Goal: Task Accomplishment & Management: Manage account settings

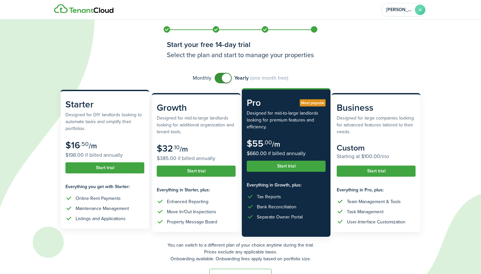
click at [119, 172] on button "Start trial" at bounding box center [104, 168] width 79 height 11
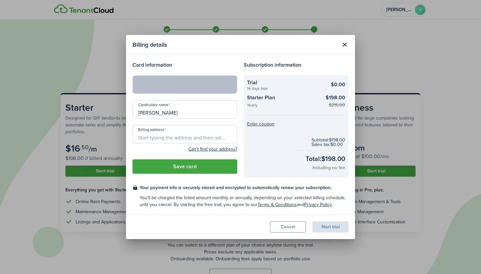
click at [175, 140] on input "Billing address" at bounding box center [184, 134] width 105 height 18
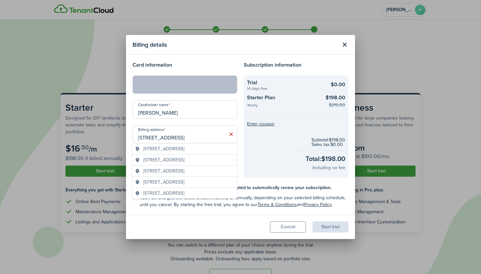
click at [184, 148] on span "[STREET_ADDRESS]" at bounding box center [163, 149] width 41 height 7
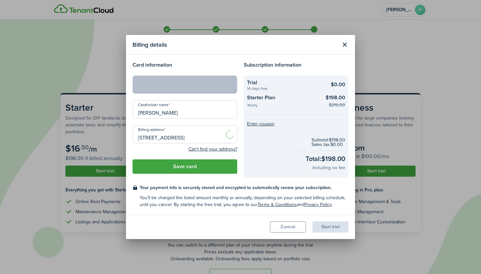
type input "[STREET_ADDRESS]"
click at [174, 171] on button "Save card" at bounding box center [184, 167] width 105 height 14
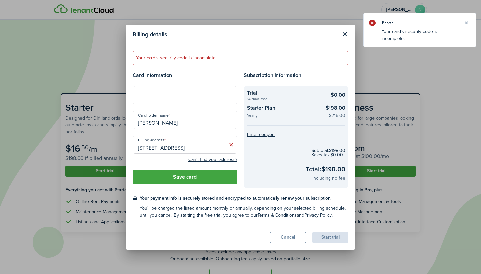
click at [233, 95] on div at bounding box center [184, 95] width 105 height 18
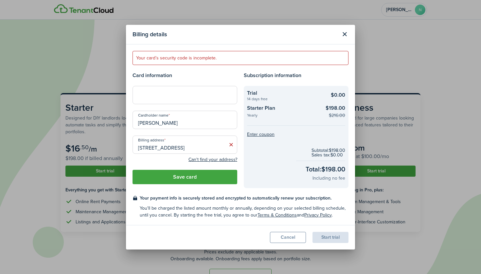
click at [194, 68] on modal-body "Your card’s security code is incomplete. Card information Cardholder name [PERS…" at bounding box center [240, 134] width 229 height 181
click at [174, 88] on div at bounding box center [184, 95] width 105 height 18
click at [222, 177] on button "Save card" at bounding box center [184, 177] width 105 height 14
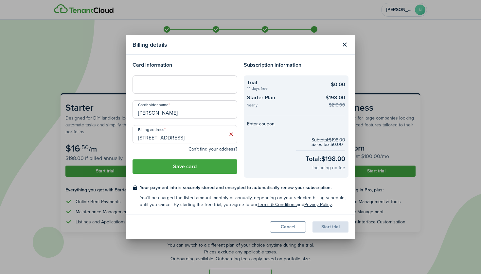
click at [221, 197] on checkout-terms-secondary "You'll be charged the listed amount monthly or annually, depending on your sele…" at bounding box center [244, 202] width 209 height 14
click at [296, 139] on checkout-total "Subtotal: $198.00 Sales tax: $0.00 Total: $198.00 Including no fee" at bounding box center [296, 154] width 98 height 43
click at [285, 140] on checkout-total "Subtotal: $198.00 Sales tax: $0.00 Total: $198.00 Including no fee" at bounding box center [296, 154] width 98 height 43
click at [321, 229] on div "Start trial" at bounding box center [330, 227] width 36 height 11
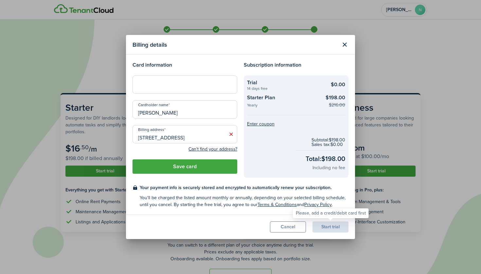
click at [321, 229] on div "Start trial" at bounding box center [330, 227] width 36 height 11
click at [189, 113] on input "[PERSON_NAME]" at bounding box center [184, 109] width 105 height 18
type input "[PERSON_NAME]"
click at [187, 141] on input "[STREET_ADDRESS]" at bounding box center [184, 134] width 105 height 18
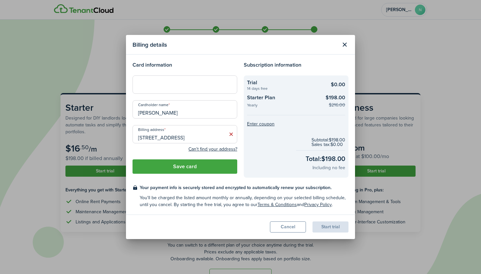
click at [187, 141] on input "[STREET_ADDRESS]" at bounding box center [184, 134] width 105 height 18
click at [182, 152] on span "[STREET_ADDRESS]" at bounding box center [163, 149] width 41 height 7
type input "[STREET_ADDRESS]"
click at [178, 165] on button "Save card" at bounding box center [184, 167] width 105 height 14
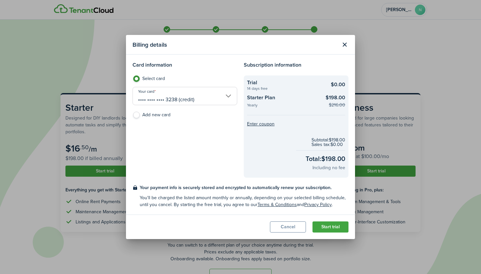
click at [333, 231] on button "Start trial" at bounding box center [330, 227] width 36 height 11
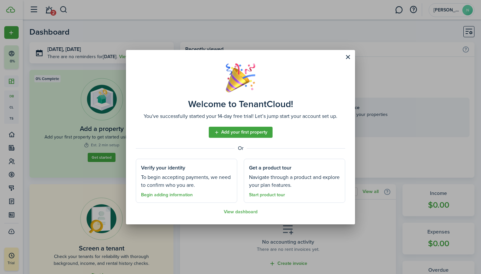
click at [263, 134] on link "Add your first property" at bounding box center [241, 132] width 64 height 11
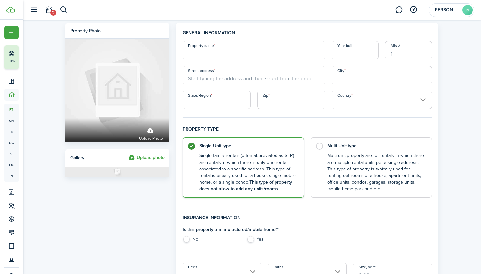
click at [190, 239] on label "No" at bounding box center [210, 241] width 57 height 10
radio input "true"
click at [326, 145] on label "Multi Unit type Multi-unit property are for rentals in which there are multiple…" at bounding box center [370, 166] width 121 height 60
radio input "false"
radio input "true"
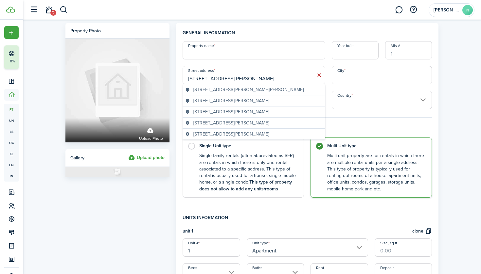
click at [227, 90] on span "[STREET_ADDRESS][PERSON_NAME][PERSON_NAME]" at bounding box center [248, 89] width 110 height 7
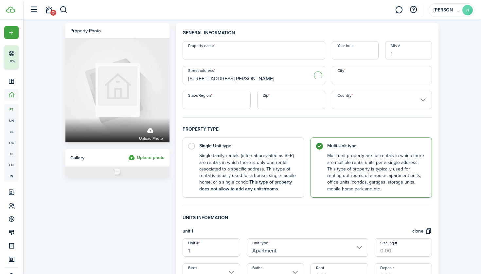
type input "[STREET_ADDRESS][PERSON_NAME]"
type input "Elliot Lake"
type input "ON"
type input "P5A 2A4"
type input "[GEOGRAPHIC_DATA]"
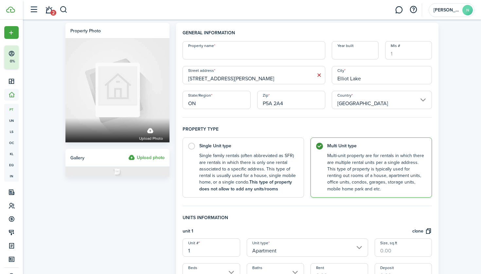
click at [252, 50] on input "Property name" at bounding box center [253, 50] width 143 height 18
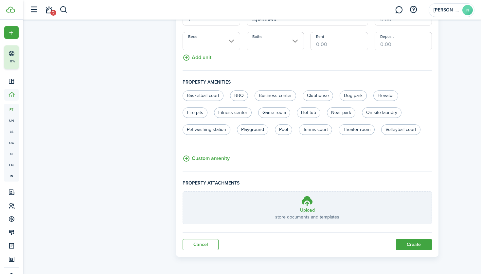
scroll to position [231, 0]
type input "[PERSON_NAME] Property Group"
click at [403, 245] on button "Create" at bounding box center [414, 245] width 36 height 11
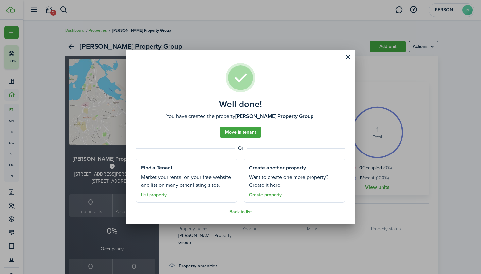
click at [248, 134] on link "Move in tenant" at bounding box center [240, 132] width 41 height 11
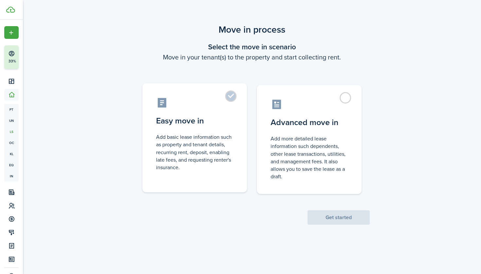
click at [209, 165] on control-radio-card-description "Add basic lease information such as property and tenant details, recurring rent…" at bounding box center [194, 152] width 77 height 38
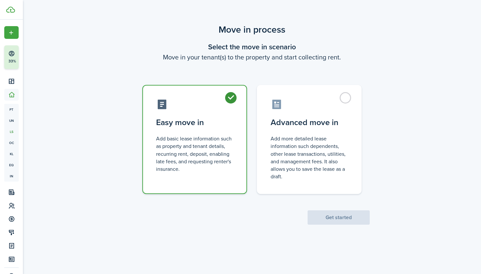
radio input "true"
click at [341, 219] on button "Get started" at bounding box center [338, 218] width 62 height 14
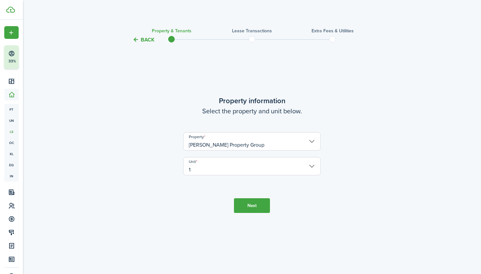
click at [242, 207] on button "Next" at bounding box center [252, 205] width 36 height 15
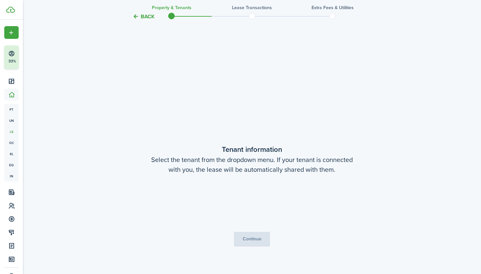
scroll to position [231, 0]
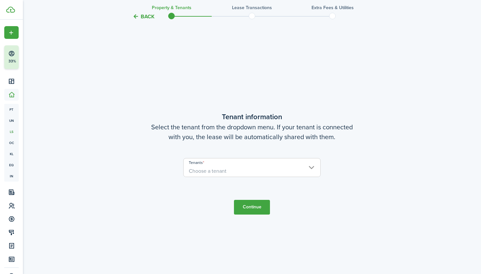
click at [230, 169] on span "Choose a tenant" at bounding box center [251, 171] width 137 height 11
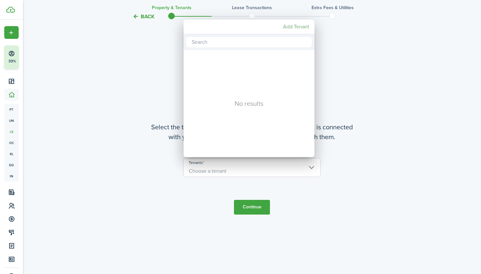
click at [298, 27] on mbsc-button "Add Tenant" at bounding box center [295, 27] width 31 height 12
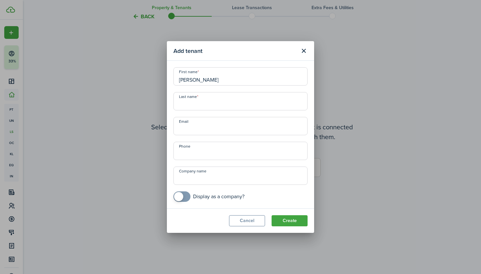
type input "[PERSON_NAME]"
click at [218, 80] on input "[PERSON_NAME]" at bounding box center [240, 76] width 134 height 18
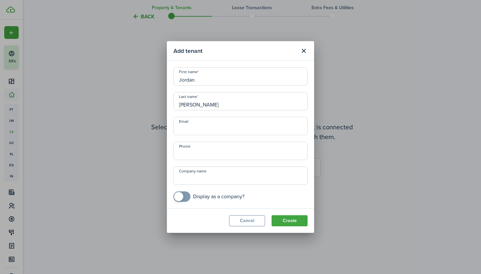
type input "Jordan"
click at [210, 104] on input "[PERSON_NAME]" at bounding box center [240, 101] width 134 height 18
type input "[PERSON_NAME]"
click at [204, 135] on div "First name [PERSON_NAME] Last name [PERSON_NAME] Email Phone Company name Displ…" at bounding box center [240, 134] width 141 height 135
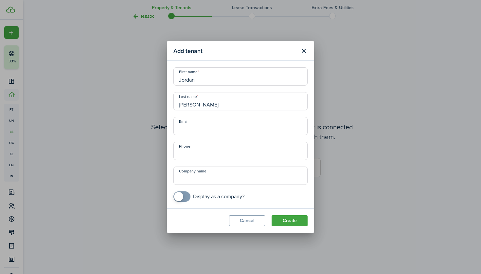
click at [293, 207] on modal-body "First name [PERSON_NAME] Last name [PERSON_NAME] Email Phone Company name Displ…" at bounding box center [240, 135] width 147 height 148
click at [286, 225] on button "Create" at bounding box center [289, 220] width 36 height 11
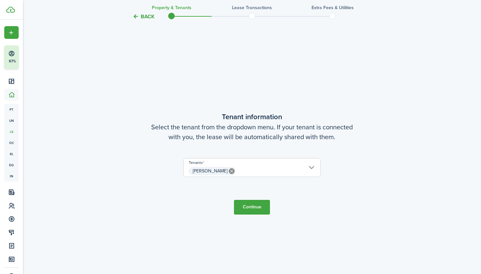
click at [262, 209] on button "Continue" at bounding box center [252, 207] width 36 height 15
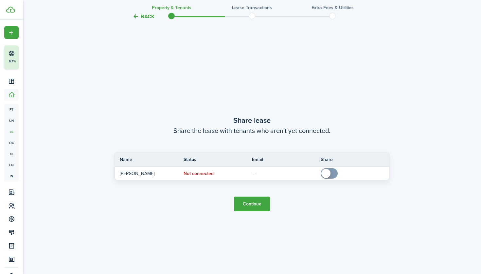
scroll to position [505, 0]
click at [255, 205] on button "Continue" at bounding box center [252, 204] width 36 height 15
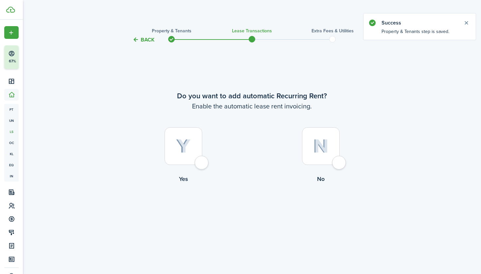
click at [334, 163] on div at bounding box center [321, 147] width 38 height 38
radio input "true"
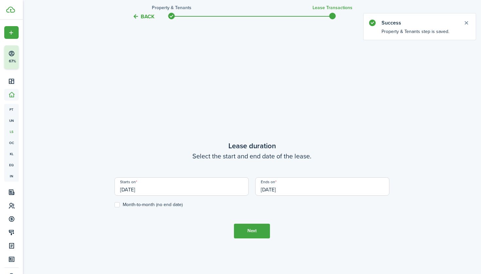
scroll to position [231, 0]
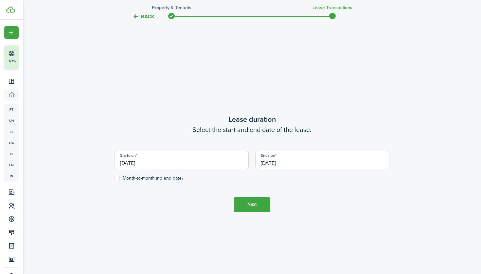
click at [185, 165] on input "[DATE]" at bounding box center [181, 160] width 134 height 18
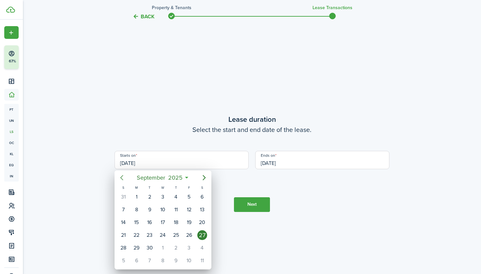
click at [123, 178] on icon "Previous page" at bounding box center [122, 178] width 8 height 8
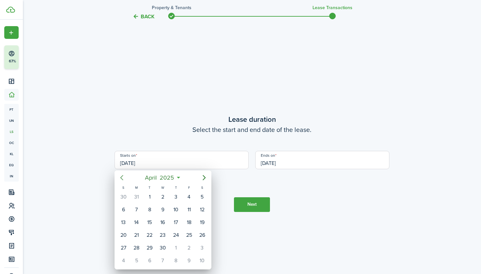
click at [123, 178] on icon "Previous page" at bounding box center [122, 178] width 8 height 8
click at [206, 199] on div "1" at bounding box center [202, 197] width 10 height 10
type input "[DATE]"
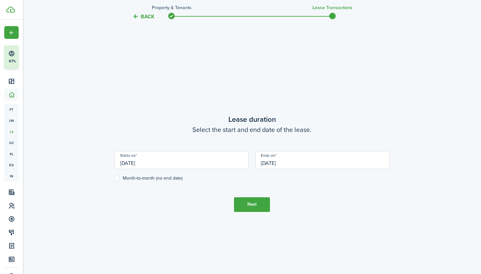
click at [281, 163] on input "[DATE]" at bounding box center [322, 160] width 134 height 18
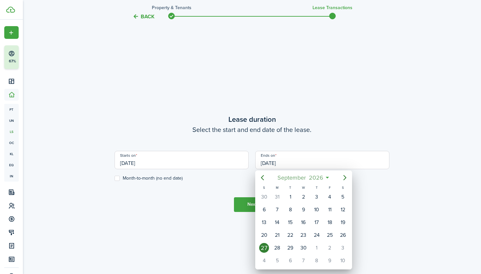
click at [299, 178] on span "September" at bounding box center [291, 178] width 31 height 12
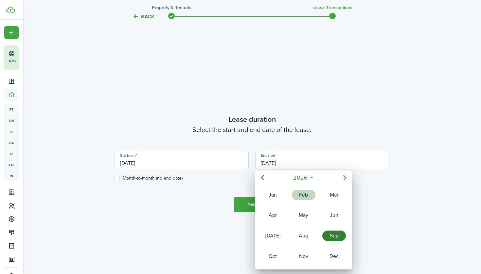
click at [301, 197] on div "Feb" at bounding box center [304, 195] width 24 height 10
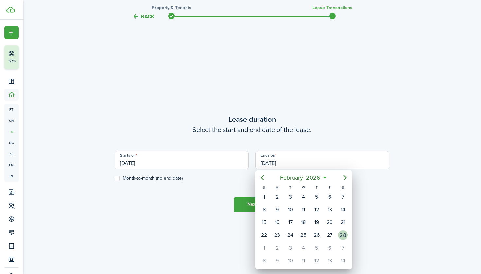
click at [343, 235] on div "28" at bounding box center [343, 236] width 10 height 10
type input "[DATE]"
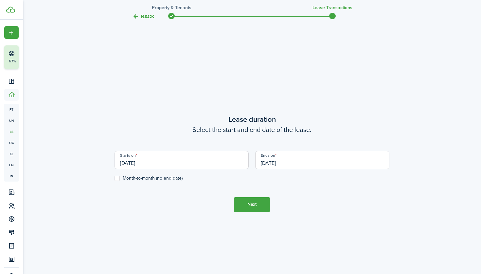
click at [252, 211] on button "Next" at bounding box center [252, 205] width 36 height 15
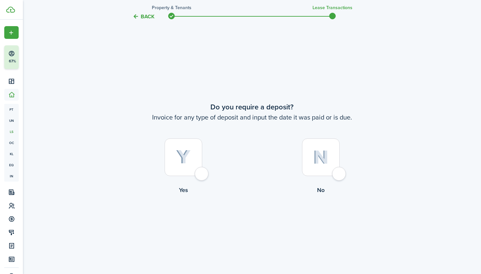
scroll to position [505, 0]
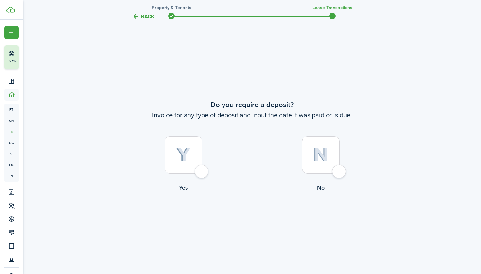
click at [198, 170] on div at bounding box center [183, 155] width 38 height 38
radio input "true"
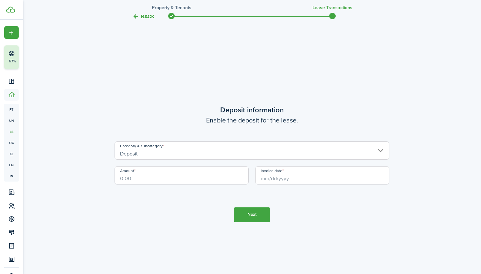
scroll to position [779, 0]
click at [207, 154] on input "Deposit" at bounding box center [251, 150] width 275 height 18
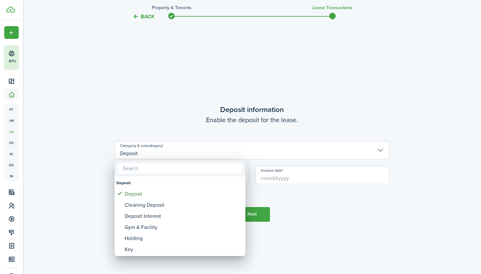
click at [207, 154] on div at bounding box center [240, 137] width 585 height 379
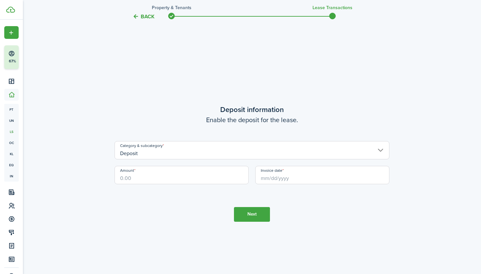
click at [182, 178] on input "Amount" at bounding box center [181, 175] width 134 height 18
click at [315, 175] on input "Invoice date" at bounding box center [322, 175] width 134 height 18
type input "$922.50"
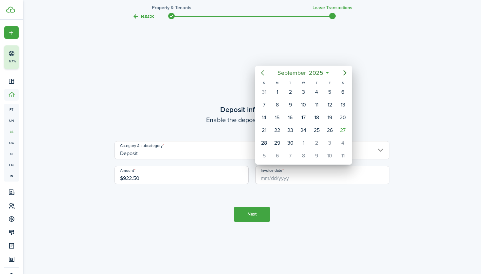
click at [259, 74] on icon "Previous page" at bounding box center [262, 73] width 8 height 8
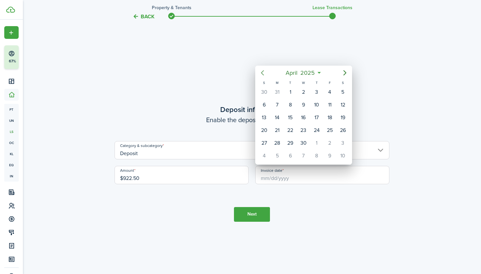
click at [259, 74] on icon "Previous page" at bounding box center [262, 73] width 8 height 8
click at [341, 89] on div "1" at bounding box center [343, 92] width 10 height 10
type input "[DATE]"
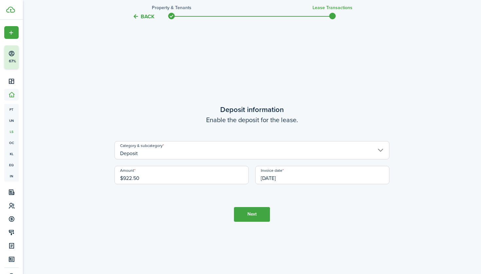
click at [259, 213] on button "Next" at bounding box center [252, 214] width 36 height 15
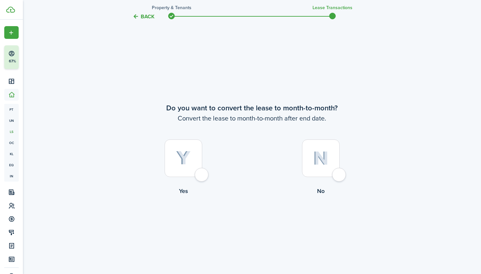
scroll to position [1054, 0]
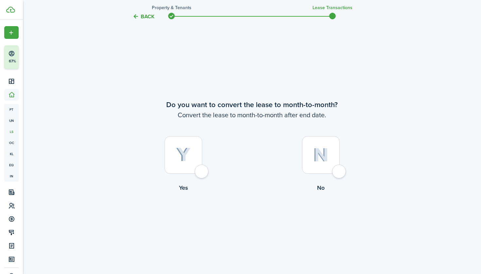
click at [316, 171] on div at bounding box center [321, 155] width 38 height 38
radio input "true"
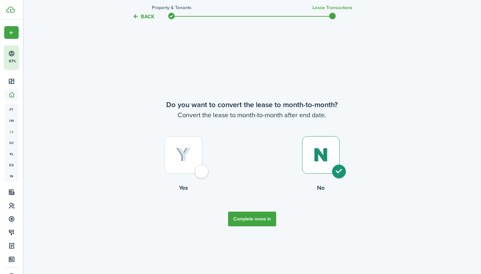
click at [255, 213] on button "Complete move in" at bounding box center [252, 219] width 48 height 15
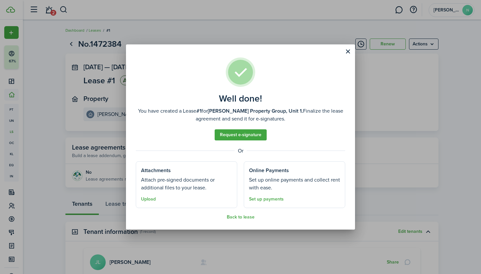
click at [151, 199] on button "Upload" at bounding box center [148, 199] width 15 height 5
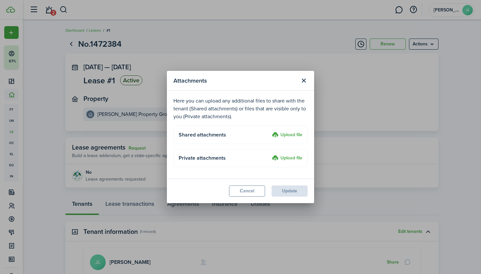
click at [285, 136] on label "Upload file" at bounding box center [287, 135] width 30 height 8
click at [269, 131] on input "Upload file" at bounding box center [269, 131] width 0 height 0
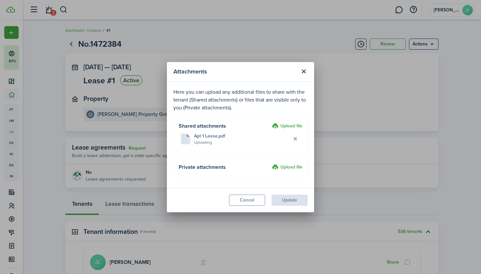
click at [289, 199] on modal-footer "Cancel Update" at bounding box center [240, 200] width 147 height 25
click at [280, 125] on label "Upload file" at bounding box center [287, 127] width 30 height 8
click at [269, 123] on input "Upload file" at bounding box center [269, 123] width 0 height 0
click at [283, 202] on modal-footer "Cancel Update" at bounding box center [240, 200] width 147 height 25
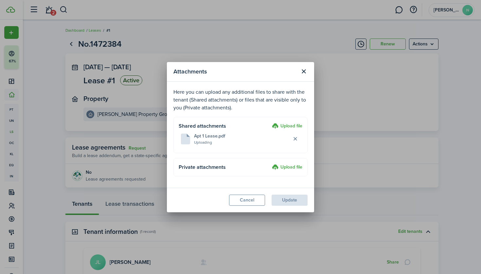
click at [283, 202] on modal-footer "Cancel Update" at bounding box center [240, 200] width 147 height 25
click at [258, 92] on p "Here you can upload any additional files to share with the tenant (Shared attac…" at bounding box center [240, 100] width 134 height 24
click at [290, 166] on label "Upload file" at bounding box center [287, 168] width 30 height 8
click at [269, 164] on input "Upload file" at bounding box center [269, 164] width 0 height 0
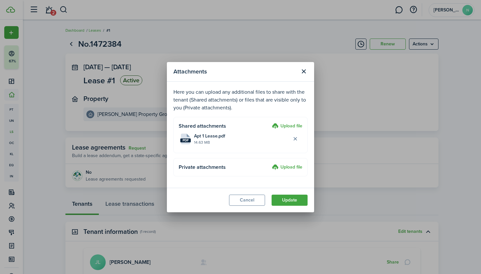
click at [295, 200] on button "Update" at bounding box center [289, 200] width 36 height 11
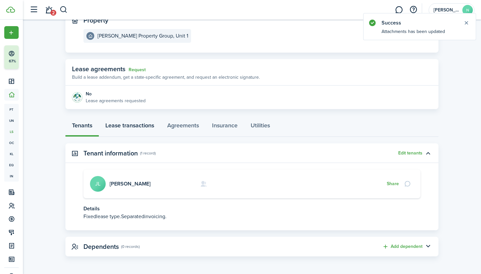
scroll to position [78, 0]
click at [138, 129] on link "Lease transactions" at bounding box center [130, 128] width 62 height 20
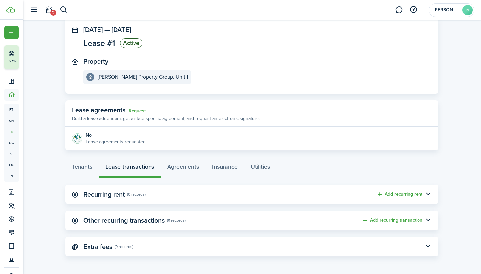
scroll to position [37, 0]
click at [391, 201] on panel-main-header "Recurring rent (0 records) Add recurring rent" at bounding box center [251, 195] width 373 height 20
click at [394, 194] on button "Add recurring rent" at bounding box center [399, 195] width 46 height 8
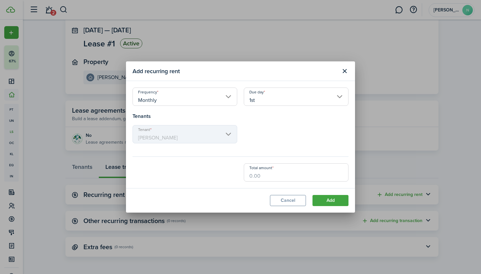
click at [259, 173] on input "Total amount" at bounding box center [296, 172] width 105 height 18
type input "$922.00"
click at [336, 202] on button "Add" at bounding box center [330, 200] width 36 height 11
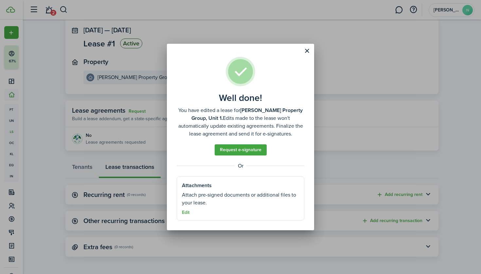
click at [306, 50] on button "Close modal" at bounding box center [306, 50] width 11 height 11
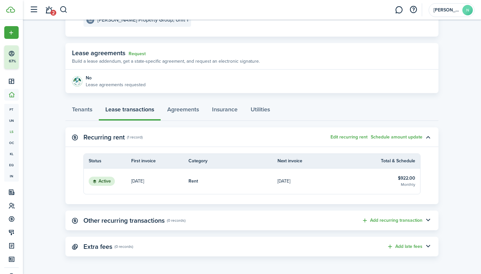
scroll to position [94, 0]
click at [139, 181] on p "[DATE]" at bounding box center [137, 181] width 13 height 7
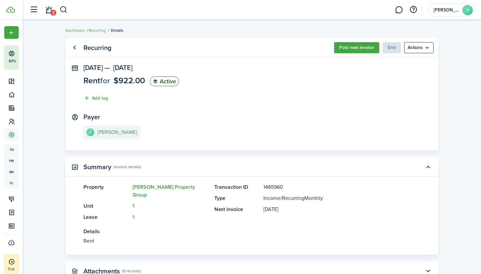
click at [103, 65] on span "[DATE]" at bounding box center [92, 68] width 19 height 10
click at [150, 60] on panel-main "Recurring Post next invoice End Actions [DATE] — [DATE] Rent for $922.00 Active…" at bounding box center [251, 94] width 373 height 113
click at [80, 69] on panel-main-header "[DATE] — [DATE]" at bounding box center [107, 68] width 85 height 8
click at [103, 69] on span "[DATE]" at bounding box center [92, 68] width 19 height 10
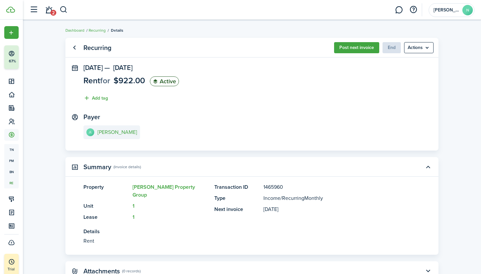
click at [421, 46] on menu-btn "Actions" at bounding box center [418, 47] width 29 height 11
drag, startPoint x: 363, startPoint y: 48, endPoint x: 350, endPoint y: 98, distance: 51.6
click at [350, 98] on panel-main "Recurring Post next invoice End Actions [DATE] — [DATE] Rent for $922.00 Active…" at bounding box center [251, 94] width 373 height 113
click at [350, 98] on panel-main-section "[DATE] — [DATE] Rent for $922.00 Active Add tag" at bounding box center [251, 84] width 337 height 41
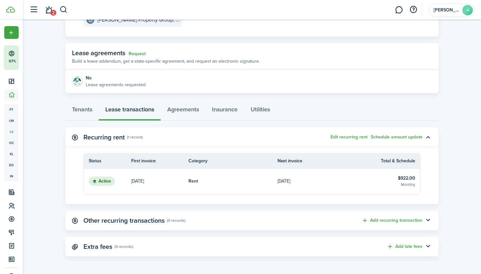
scroll to position [94, 0]
click at [386, 176] on link "$922.00 Monthly" at bounding box center [393, 182] width 54 height 26
click at [394, 137] on button "Schedule amount update" at bounding box center [396, 137] width 52 height 5
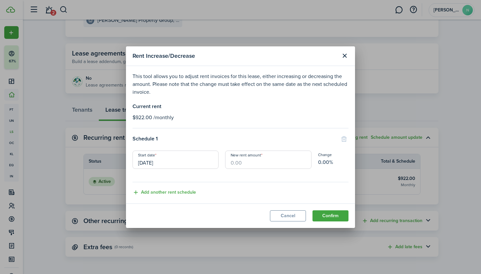
click at [344, 56] on button "Close modal" at bounding box center [344, 55] width 11 height 11
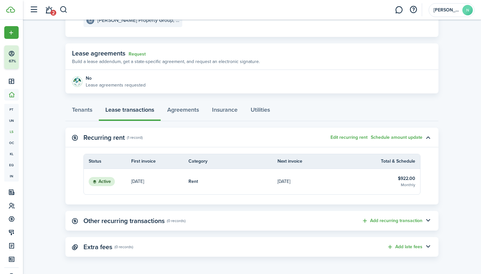
click at [349, 136] on button "Edit recurring rent" at bounding box center [348, 137] width 37 height 5
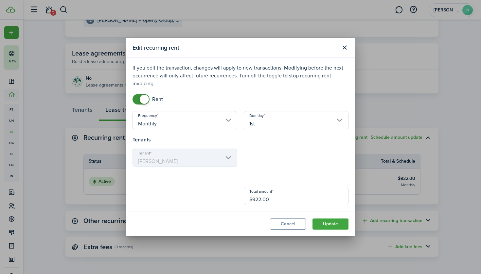
click at [297, 227] on button "Cancel" at bounding box center [288, 224] width 36 height 11
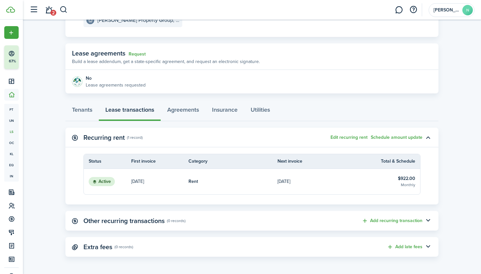
click at [144, 181] on p "[DATE]" at bounding box center [137, 181] width 13 height 7
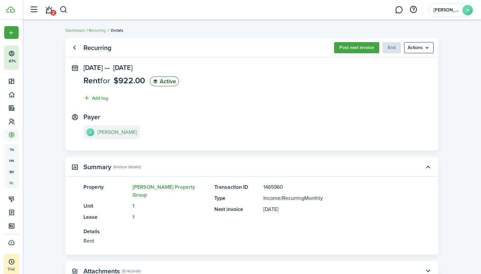
click at [355, 50] on button "Post next invoice" at bounding box center [356, 47] width 45 height 11
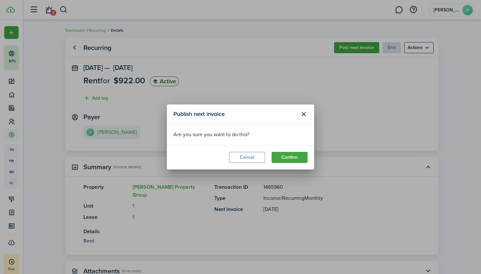
click at [287, 159] on button "Confirm" at bounding box center [289, 157] width 36 height 11
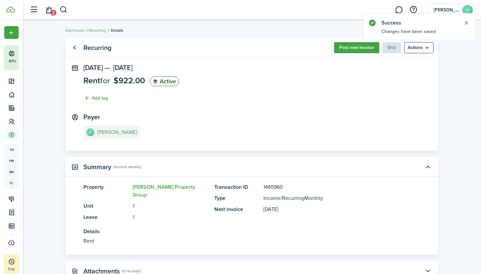
click at [413, 48] on menu-btn "Actions" at bounding box center [418, 47] width 29 height 11
click at [72, 45] on link "Go back" at bounding box center [74, 47] width 11 height 11
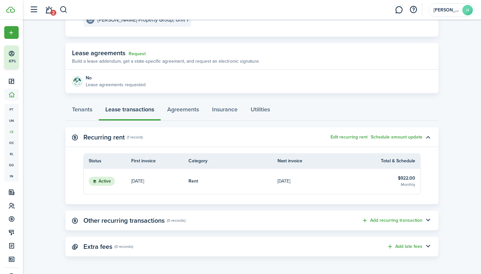
scroll to position [94, 0]
click at [414, 179] on table-info-title "$922.00" at bounding box center [406, 178] width 17 height 7
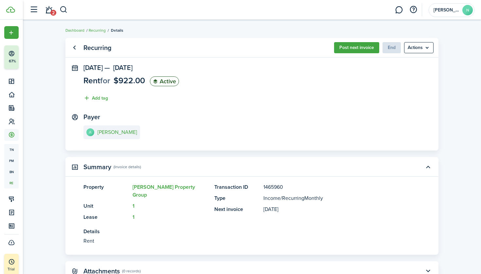
click at [106, 72] on panel-main-section "[DATE] — [DATE] Rent for $922.00 Active Add tag" at bounding box center [251, 84] width 337 height 41
click at [423, 47] on menu-btn "Actions" at bounding box center [418, 47] width 29 height 11
click at [230, 204] on panel-main-list "Transaction ID 1465960 Type Income / Recurring Monthly Next invoice [DATE]" at bounding box center [307, 198] width 186 height 30
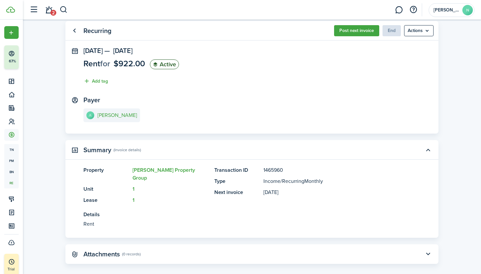
scroll to position [17, 0]
click at [80, 31] on panel-main-header "Recurring Post next invoice End Actions" at bounding box center [251, 31] width 373 height 20
click at [73, 30] on link "Go back" at bounding box center [74, 31] width 11 height 11
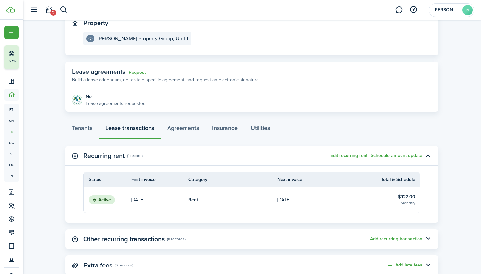
scroll to position [89, 0]
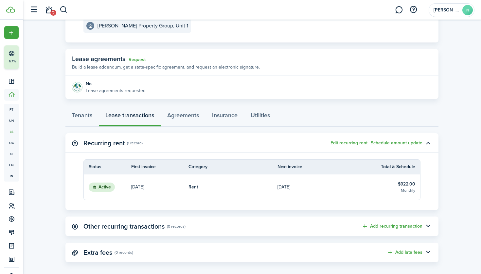
click at [139, 190] on link "[DATE]" at bounding box center [159, 188] width 57 height 26
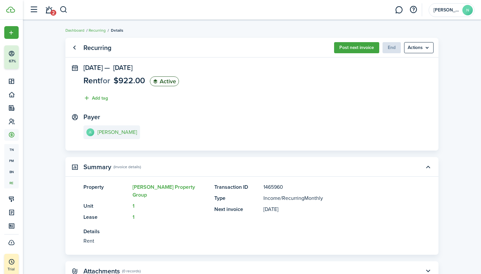
click at [95, 65] on span "[DATE]" at bounding box center [92, 68] width 19 height 10
click at [75, 66] on panel-main-icon at bounding box center [75, 68] width 6 height 6
click at [168, 83] on status "Active" at bounding box center [164, 82] width 29 height 10
click at [102, 99] on button "Add tag" at bounding box center [95, 99] width 25 height 8
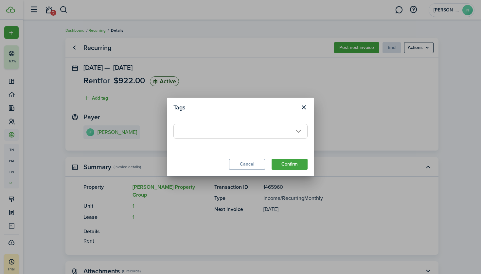
click at [302, 105] on button "Close modal" at bounding box center [303, 107] width 11 height 11
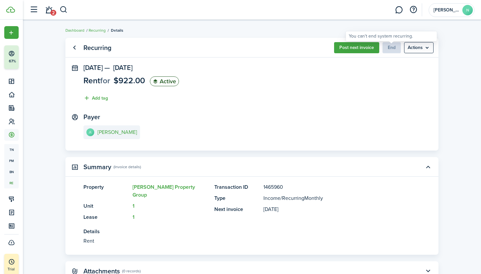
click at [393, 49] on span "End" at bounding box center [391, 47] width 18 height 7
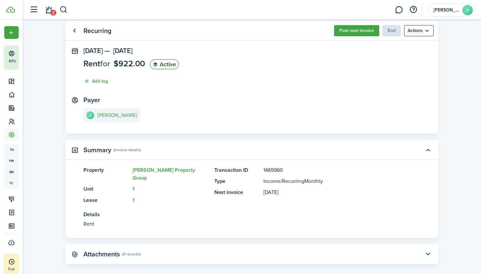
scroll to position [17, 0]
click at [76, 33] on link "Go back" at bounding box center [74, 31] width 11 height 11
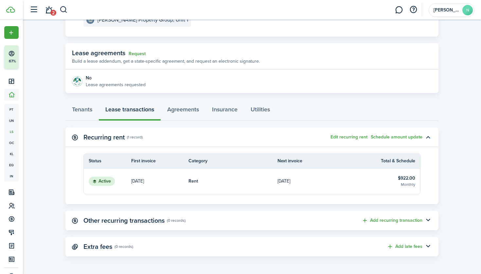
scroll to position [94, 0]
click at [290, 182] on p "[DATE]" at bounding box center [283, 181] width 13 height 7
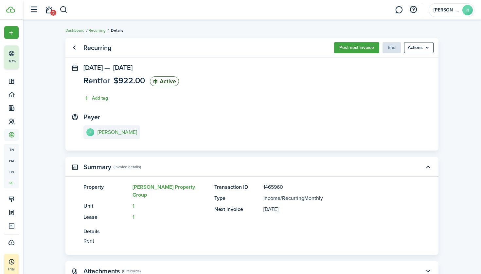
click at [132, 71] on span "[DATE]" at bounding box center [122, 68] width 19 height 10
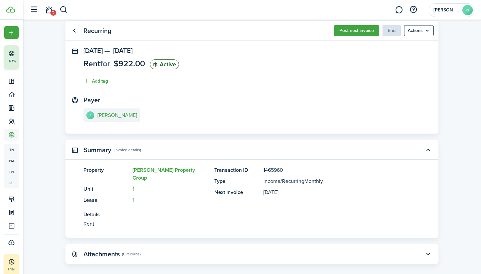
scroll to position [17, 0]
click at [267, 191] on panel-main-description "[DATE]" at bounding box center [331, 193] width 137 height 8
click at [392, 33] on span "End" at bounding box center [391, 30] width 18 height 7
click at [424, 30] on menu-btn "Actions" at bounding box center [418, 31] width 29 height 11
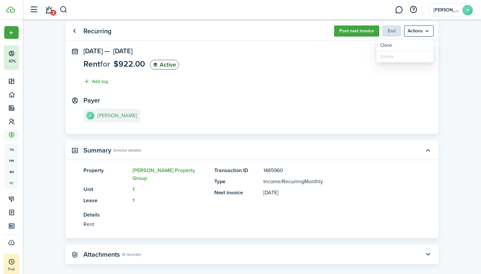
click at [353, 30] on button "Post next invoice" at bounding box center [356, 31] width 45 height 11
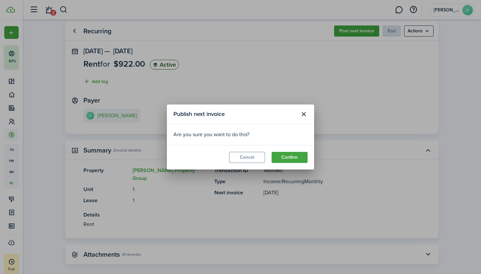
click at [303, 114] on button "Close modal" at bounding box center [303, 114] width 11 height 11
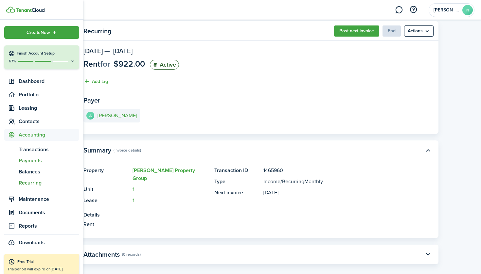
click at [40, 159] on span "Payments" at bounding box center [49, 161] width 60 height 8
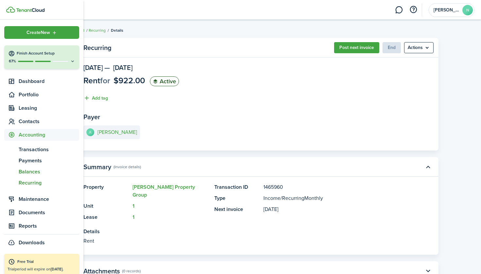
click at [35, 173] on span "Balances" at bounding box center [49, 172] width 60 height 8
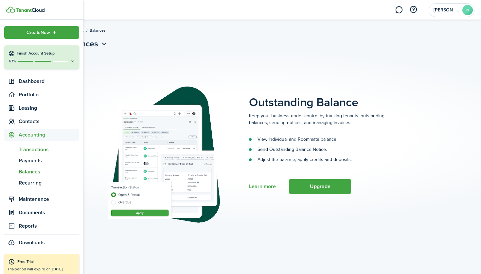
click at [26, 150] on span "Transactions" at bounding box center [49, 150] width 60 height 8
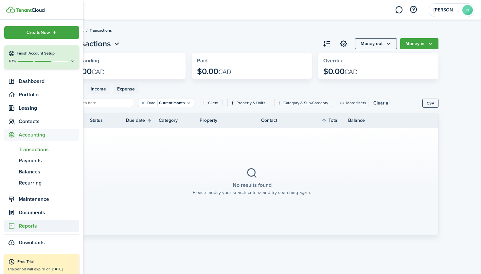
click at [19, 230] on span "Reports" at bounding box center [49, 226] width 60 height 8
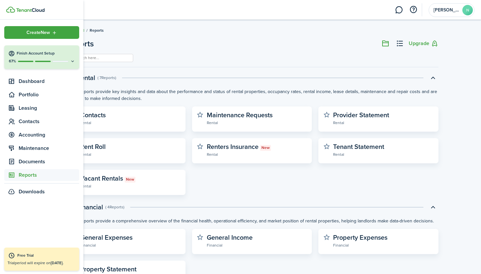
click at [43, 57] on button "Finish Account Setup 67%" at bounding box center [41, 57] width 75 height 24
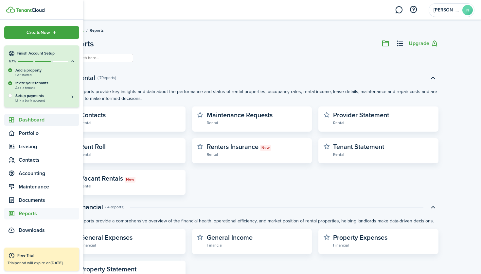
click at [26, 122] on span "Dashboard" at bounding box center [49, 120] width 60 height 8
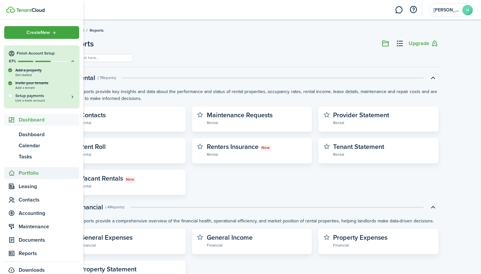
click at [25, 175] on span "Portfolio" at bounding box center [49, 173] width 60 height 8
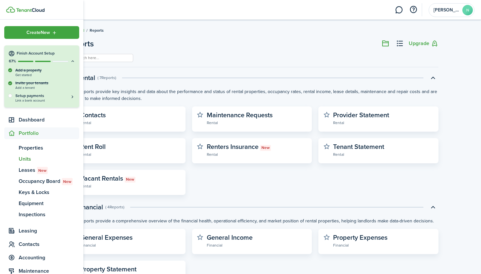
click at [26, 159] on span "Units" at bounding box center [49, 159] width 60 height 8
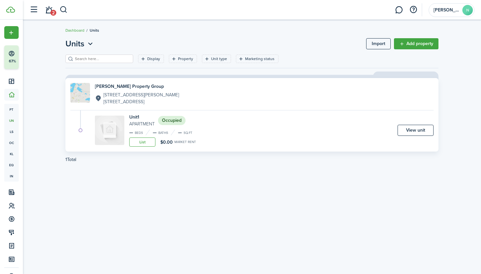
click at [412, 133] on link "View unit" at bounding box center [415, 130] width 36 height 11
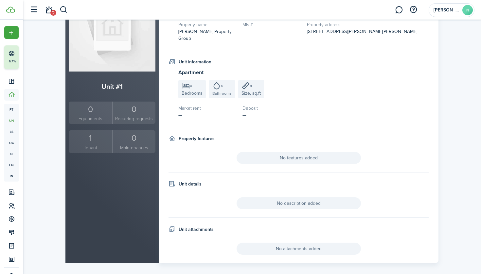
scroll to position [74, 0]
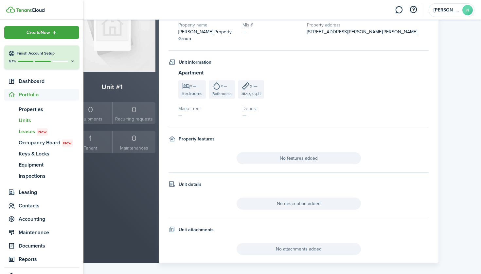
click at [30, 133] on span "Leases New" at bounding box center [49, 132] width 60 height 8
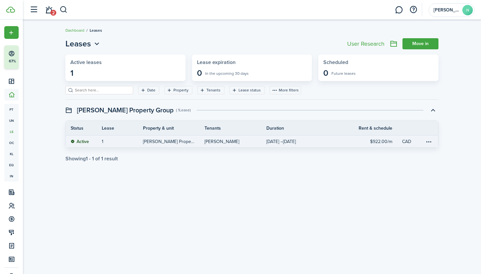
click at [424, 141] on link "CAD" at bounding box center [413, 142] width 23 height 12
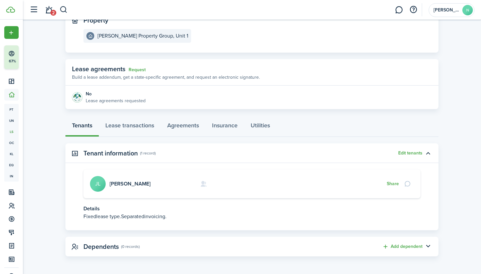
scroll to position [78, 0]
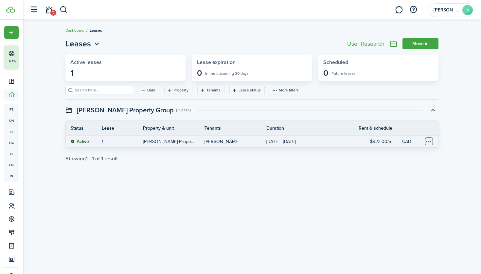
click at [430, 141] on table-menu-btn-icon at bounding box center [429, 142] width 8 height 8
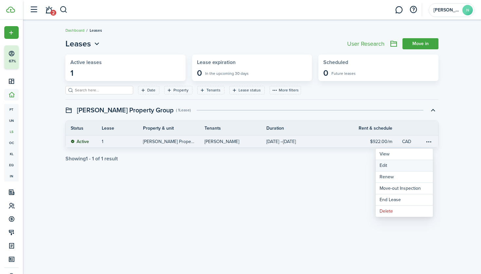
click at [395, 166] on button "Edit" at bounding box center [403, 165] width 57 height 11
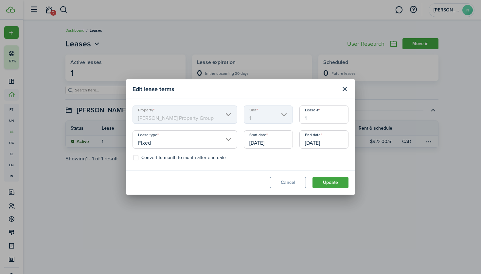
click at [265, 142] on input "[DATE]" at bounding box center [268, 139] width 49 height 18
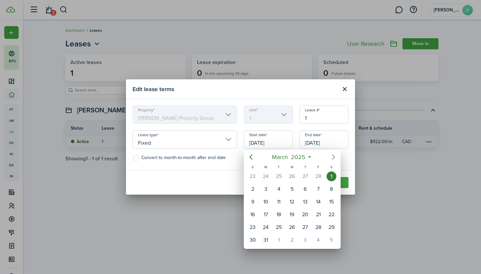
click at [333, 157] on icon "Next page" at bounding box center [333, 157] width 8 height 8
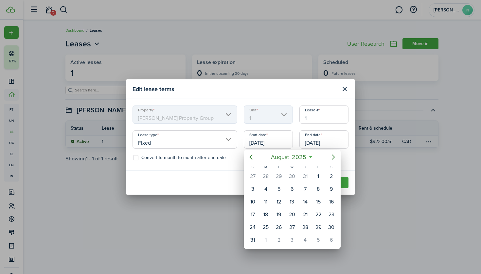
click at [333, 157] on icon "Next page" at bounding box center [333, 157] width 8 height 8
click at [291, 176] on div "1" at bounding box center [292, 177] width 10 height 10
type input "[DATE]"
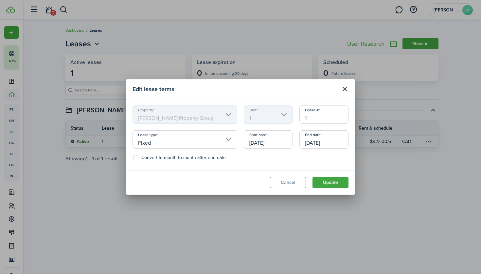
click at [326, 181] on button "Update" at bounding box center [330, 182] width 36 height 11
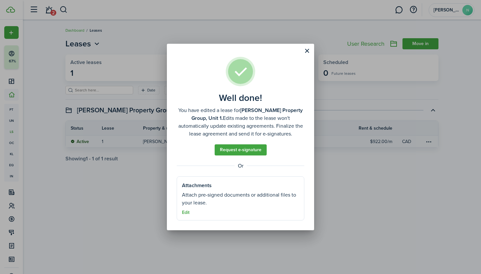
click at [303, 51] on button "Close modal" at bounding box center [306, 50] width 11 height 11
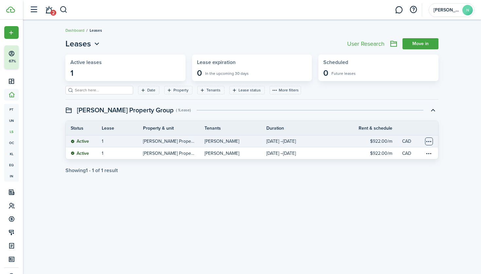
click at [427, 141] on table-menu-btn-icon "Open menu" at bounding box center [429, 142] width 8 height 8
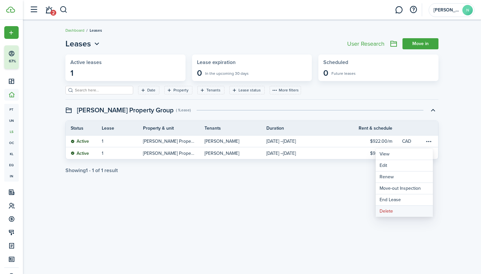
click at [389, 210] on button "Delete" at bounding box center [403, 211] width 57 height 11
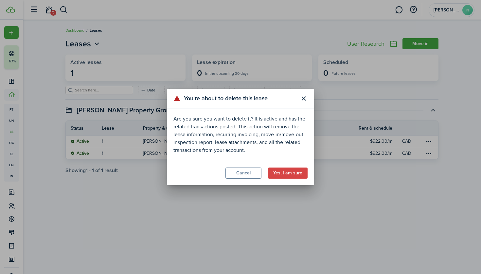
click at [289, 173] on button "Yes, I am sure" at bounding box center [288, 173] width 40 height 11
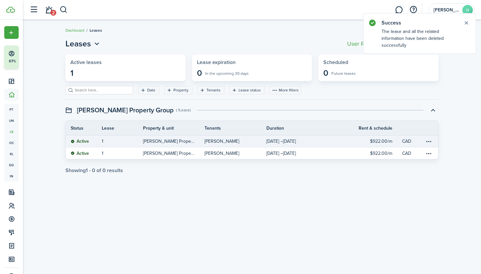
click at [135, 144] on link "1" at bounding box center [122, 141] width 41 height 11
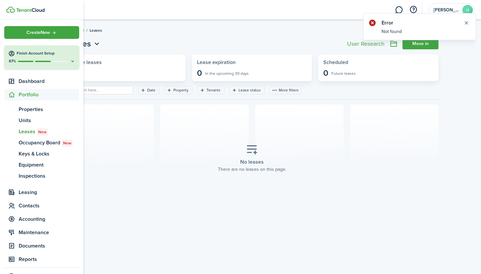
click at [28, 130] on span "Leases New" at bounding box center [49, 132] width 60 height 8
click at [27, 118] on span "Units" at bounding box center [49, 121] width 60 height 8
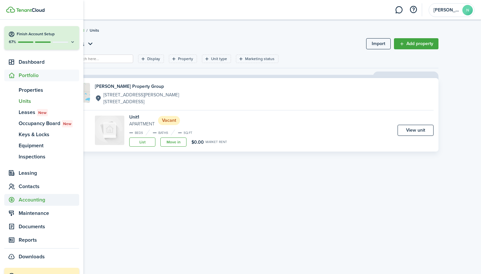
click at [35, 201] on span "Accounting" at bounding box center [49, 200] width 60 height 8
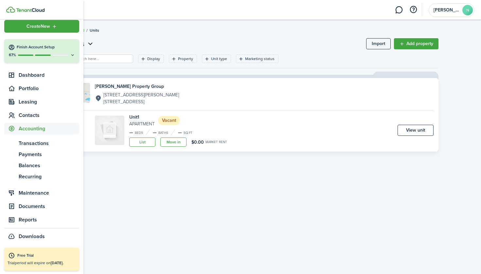
scroll to position [6, 0]
click at [38, 143] on span "Transactions" at bounding box center [49, 144] width 60 height 8
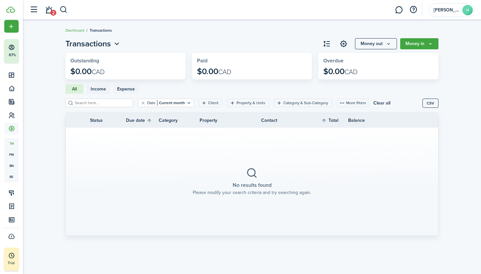
click at [421, 43] on button "Money in" at bounding box center [419, 43] width 38 height 11
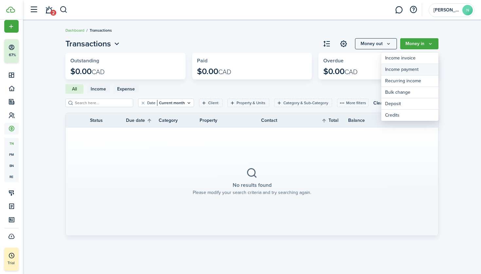
click at [413, 67] on link "Income payment" at bounding box center [409, 69] width 57 height 11
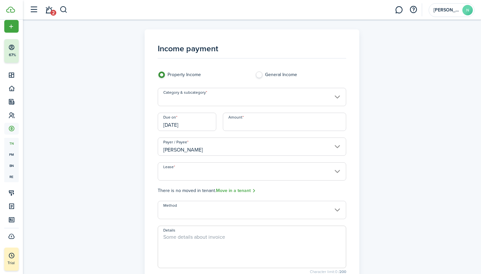
click at [194, 96] on input "Category & subcategory" at bounding box center [252, 97] width 189 height 18
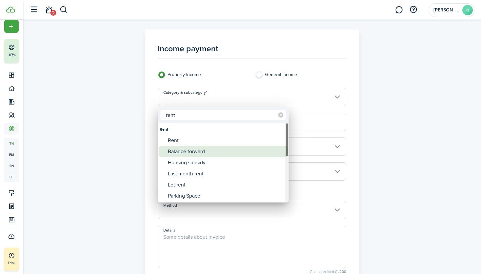
type input "rent"
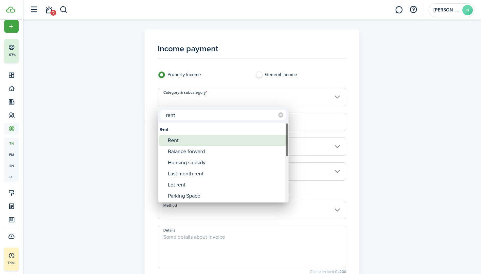
click at [191, 145] on div "Rent" at bounding box center [226, 140] width 116 height 11
type input "Rent"
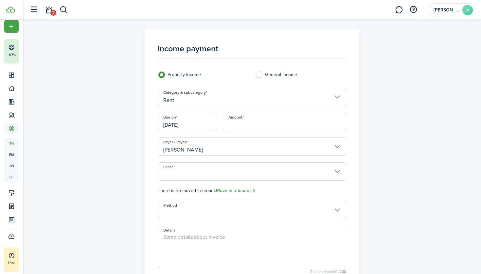
click at [246, 123] on input "Amount" at bounding box center [285, 122] width 124 height 18
click at [207, 175] on input "Lease" at bounding box center [252, 172] width 189 height 18
type input "$922.00"
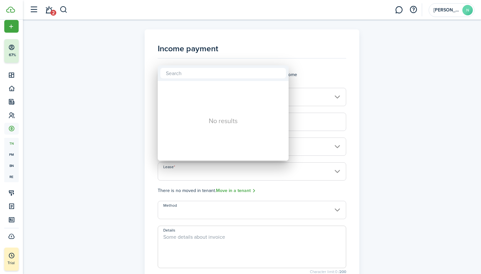
click at [364, 151] on div at bounding box center [240, 137] width 585 height 379
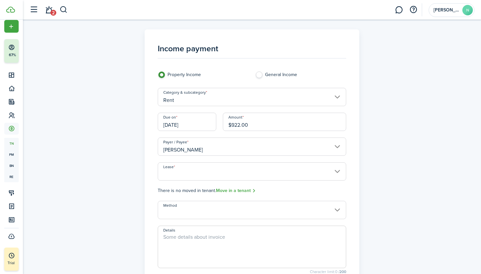
click at [343, 172] on input "Lease" at bounding box center [252, 172] width 189 height 18
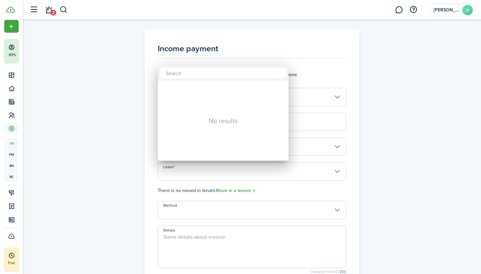
click at [339, 171] on div at bounding box center [240, 137] width 585 height 379
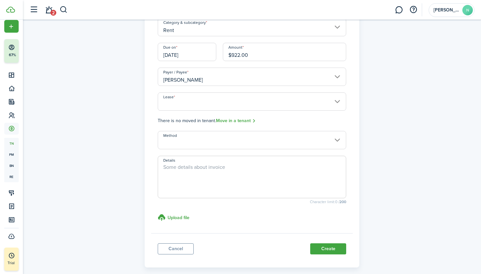
scroll to position [70, 0]
click at [208, 141] on input "Method" at bounding box center [252, 140] width 189 height 18
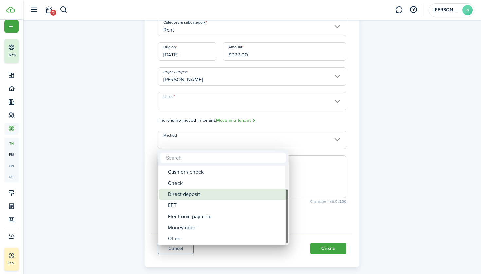
click at [186, 198] on div "Direct deposit" at bounding box center [226, 194] width 116 height 11
type input "Direct deposit"
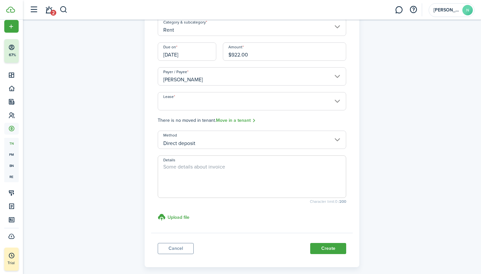
click at [332, 250] on button "Create" at bounding box center [328, 248] width 36 height 11
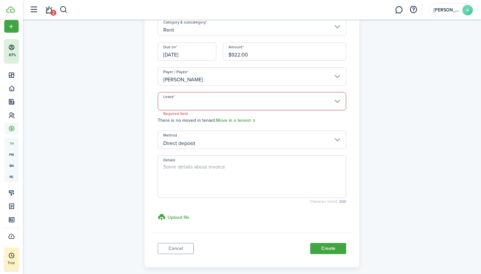
scroll to position [34, 0]
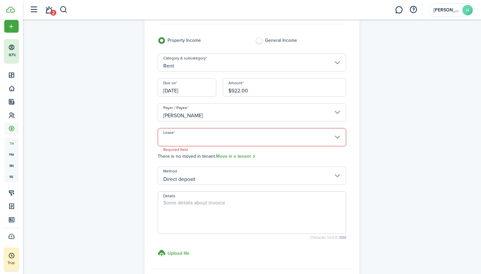
click at [194, 138] on input "Lease" at bounding box center [252, 137] width 189 height 18
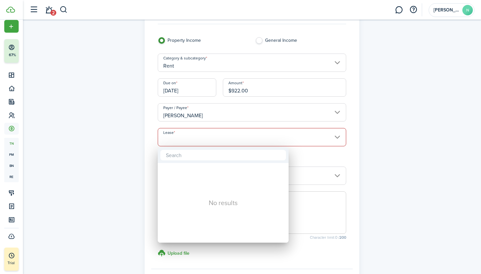
click at [187, 193] on div "No results" at bounding box center [223, 203] width 131 height 80
click at [186, 158] on input "text" at bounding box center [223, 155] width 126 height 10
type input "jord"
click at [137, 168] on div at bounding box center [240, 137] width 585 height 379
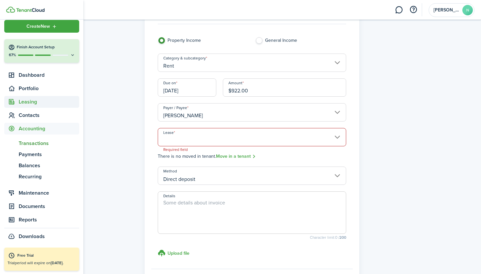
click at [17, 102] on sidebar-link-icon at bounding box center [11, 102] width 14 height 7
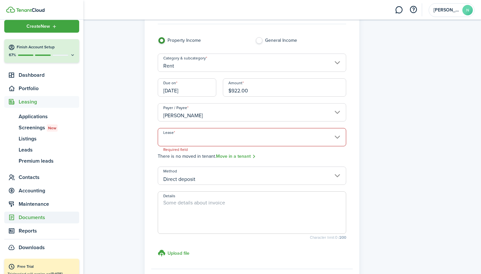
click at [39, 217] on span "Documents" at bounding box center [49, 218] width 60 height 8
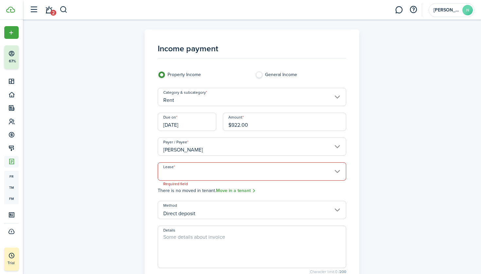
scroll to position [0, 0]
click at [235, 170] on input "Lease" at bounding box center [252, 172] width 189 height 18
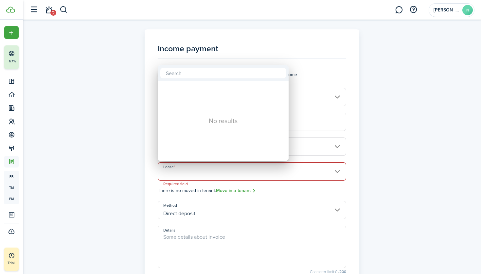
click at [238, 189] on div at bounding box center [240, 137] width 585 height 379
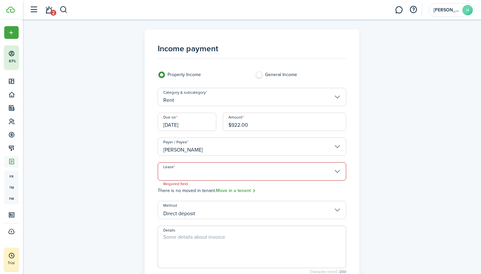
click at [237, 190] on link "Move in a tenant" at bounding box center [236, 191] width 40 height 8
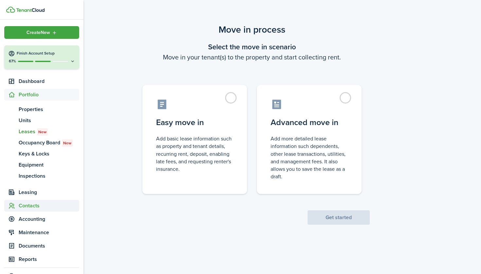
click at [24, 205] on span "Contacts" at bounding box center [49, 206] width 60 height 8
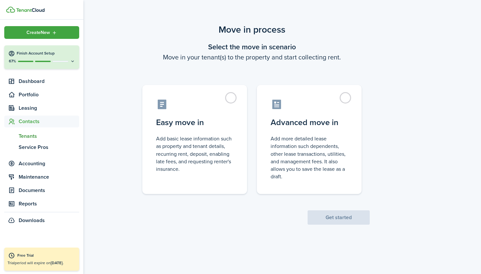
click at [36, 135] on span "Tenants" at bounding box center [49, 136] width 60 height 8
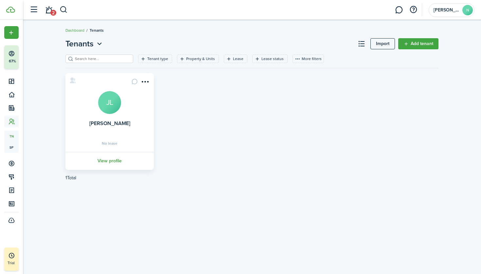
click at [146, 81] on menu-btn-icon "Open menu" at bounding box center [144, 81] width 11 height 11
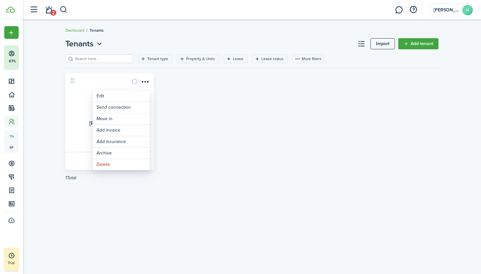
click at [146, 81] on menu-btn-icon "Open menu" at bounding box center [144, 81] width 11 height 11
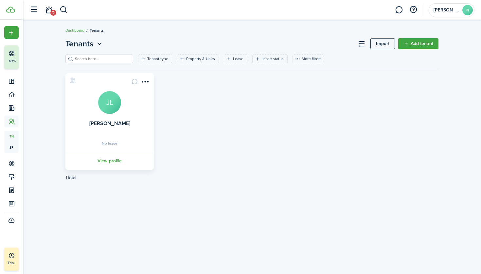
click at [113, 110] on avatar-text "JL" at bounding box center [109, 102] width 23 height 23
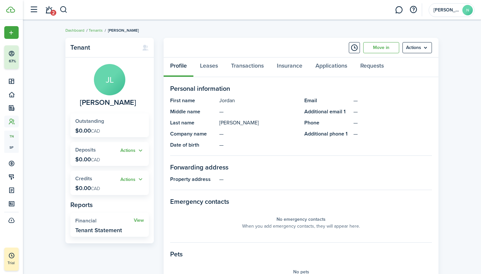
click at [387, 46] on link "Move in" at bounding box center [381, 47] width 36 height 11
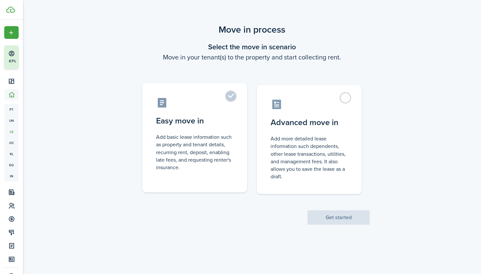
click at [228, 127] on label "Easy move in Add basic lease information such as property and tenant details, r…" at bounding box center [194, 137] width 105 height 109
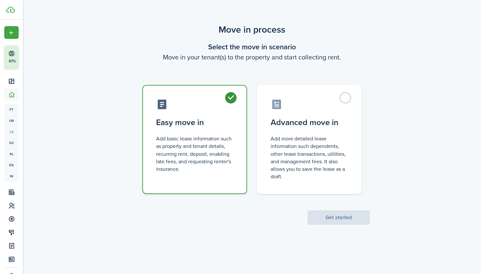
radio input "true"
click at [334, 219] on button "Get started" at bounding box center [338, 218] width 62 height 14
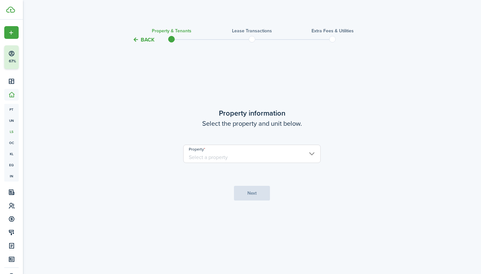
click at [274, 151] on input "Property" at bounding box center [251, 154] width 137 height 18
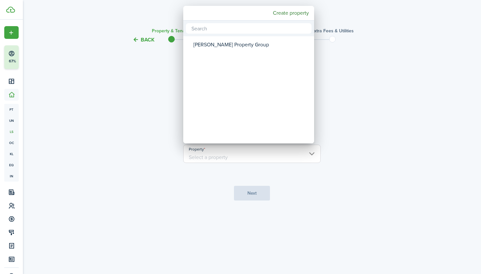
click at [243, 44] on div "[PERSON_NAME] Property Group" at bounding box center [251, 44] width 116 height 15
type input "[PERSON_NAME] Property Group"
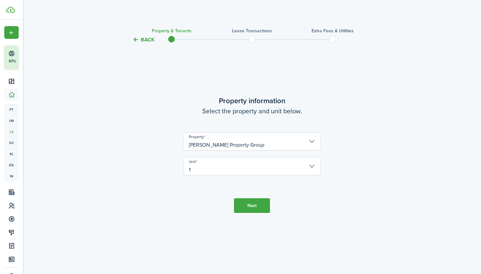
click at [255, 205] on button "Next" at bounding box center [252, 205] width 36 height 15
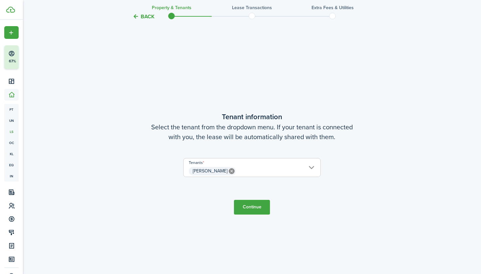
click at [249, 209] on button "Continue" at bounding box center [252, 207] width 36 height 15
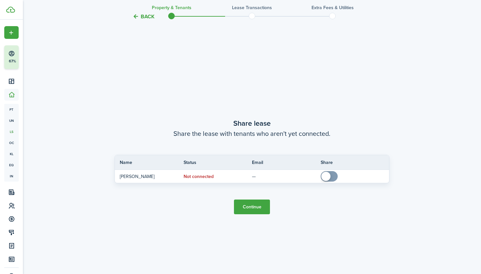
scroll to position [505, 0]
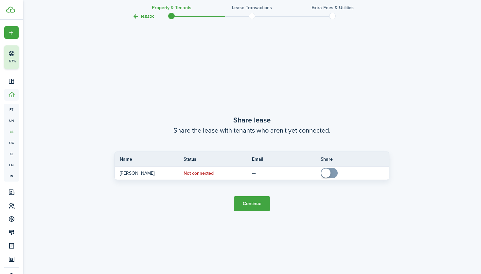
click at [243, 207] on button "Continue" at bounding box center [252, 204] width 36 height 15
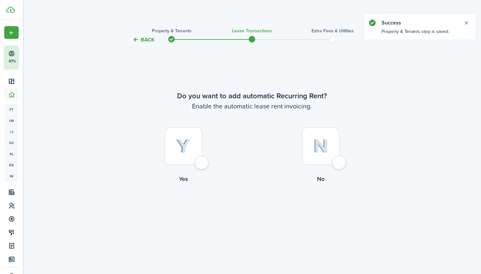
click at [339, 172] on label "No" at bounding box center [320, 157] width 137 height 59
radio input "true"
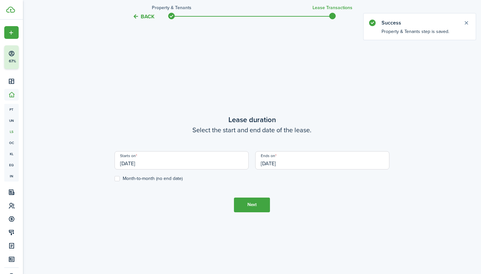
scroll to position [231, 0]
click at [205, 160] on input "[DATE]" at bounding box center [181, 160] width 134 height 18
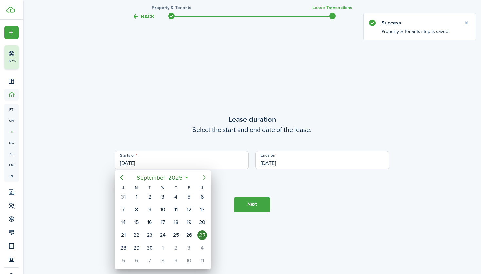
click at [204, 179] on icon "Next page" at bounding box center [203, 177] width 3 height 5
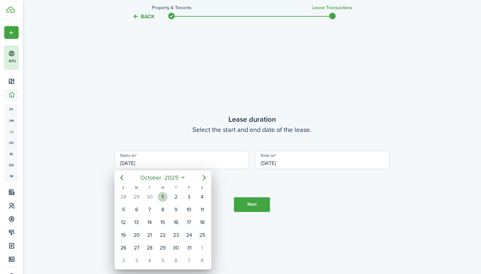
click at [161, 194] on div "1" at bounding box center [163, 197] width 10 height 10
type input "[DATE]"
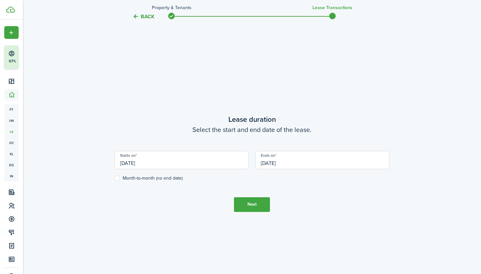
click at [287, 160] on input "[DATE]" at bounding box center [322, 160] width 134 height 18
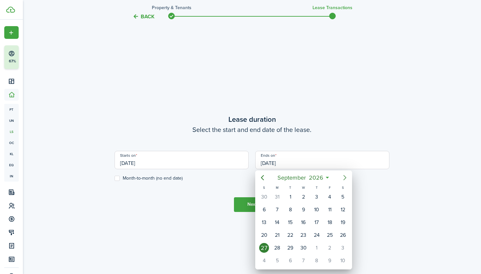
click at [345, 176] on icon "Next page" at bounding box center [345, 178] width 8 height 8
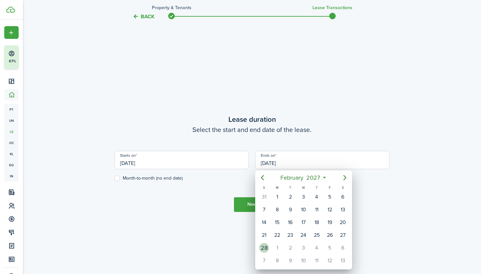
click at [264, 248] on div "28" at bounding box center [264, 248] width 10 height 10
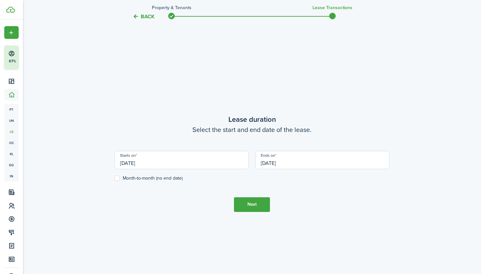
drag, startPoint x: 257, startPoint y: 204, endPoint x: 287, endPoint y: 164, distance: 50.1
click at [287, 164] on tc-wizard-step "Lease duration Select the start and end date of the lease. Starts on [DATE] End…" at bounding box center [251, 163] width 275 height 274
click at [287, 164] on input "[DATE]" at bounding box center [322, 160] width 134 height 18
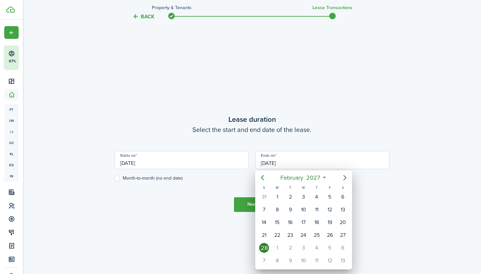
click at [287, 161] on div at bounding box center [240, 137] width 585 height 379
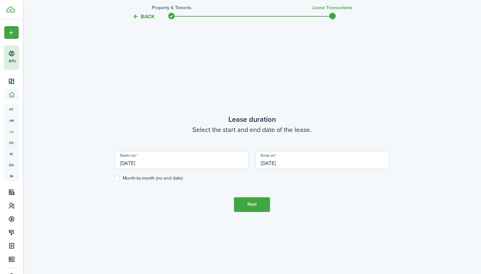
click at [287, 162] on input "[DATE]" at bounding box center [322, 160] width 134 height 18
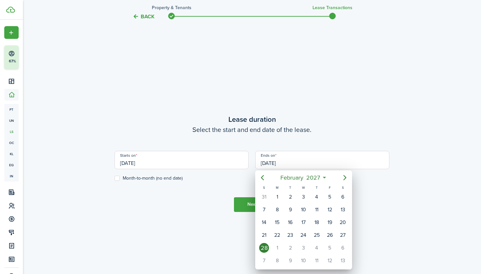
click at [287, 164] on div at bounding box center [240, 137] width 585 height 379
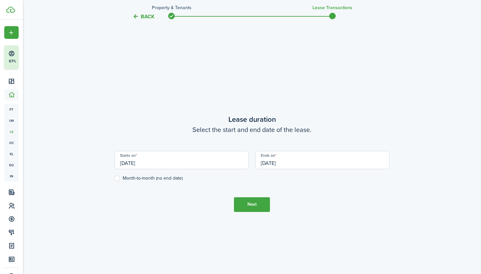
click at [287, 164] on input "[DATE]" at bounding box center [322, 160] width 134 height 18
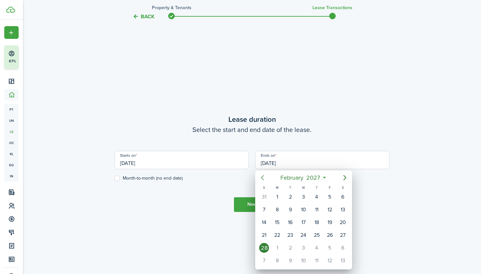
click at [264, 176] on icon "Previous page" at bounding box center [262, 178] width 8 height 8
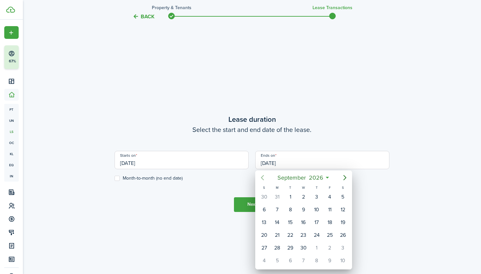
click at [264, 176] on icon "Previous page" at bounding box center [262, 178] width 8 height 8
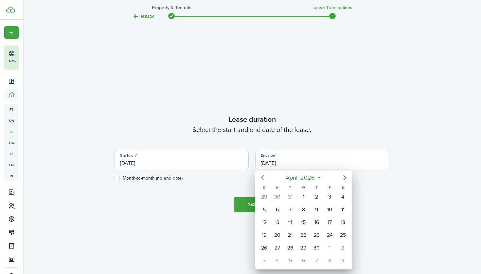
click at [264, 176] on icon "Previous page" at bounding box center [262, 178] width 8 height 8
click at [340, 236] on div "28" at bounding box center [343, 236] width 10 height 10
type input "[DATE]"
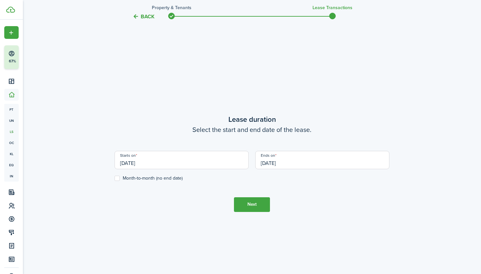
click at [256, 201] on button "Next" at bounding box center [252, 205] width 36 height 15
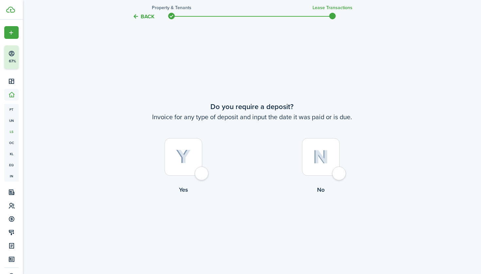
scroll to position [505, 0]
click at [201, 169] on div at bounding box center [183, 155] width 38 height 38
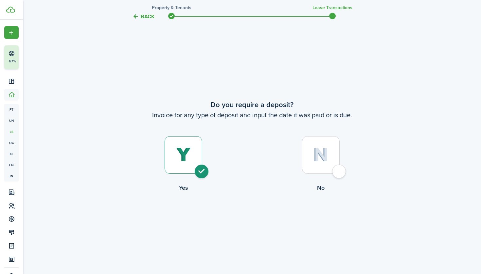
radio input "true"
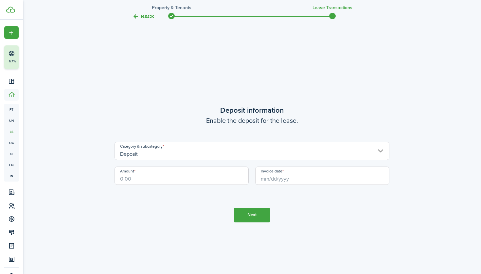
scroll to position [779, 0]
click at [198, 176] on input "Amount" at bounding box center [181, 175] width 134 height 18
click at [290, 179] on input "Invoice date" at bounding box center [322, 175] width 134 height 18
type input "$922.00"
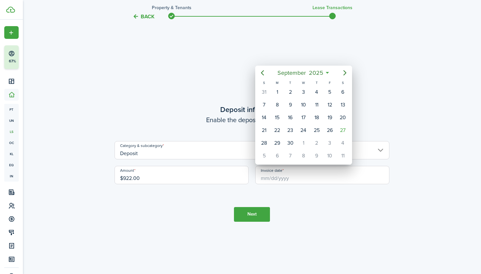
click at [266, 72] on icon "Previous page" at bounding box center [262, 73] width 8 height 8
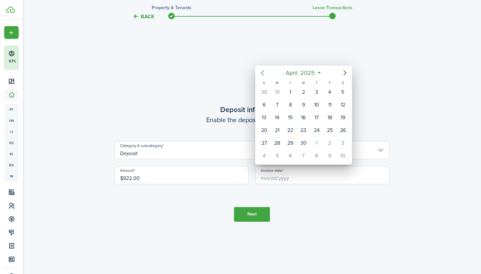
click at [266, 72] on icon "Previous page" at bounding box center [262, 73] width 8 height 8
click at [344, 91] on div "1" at bounding box center [343, 92] width 10 height 10
type input "[DATE]"
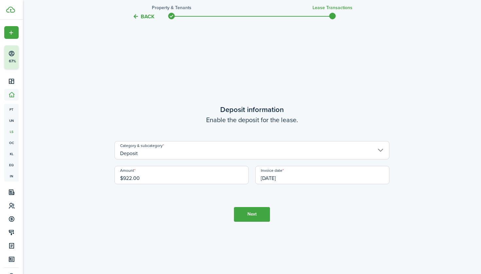
click at [256, 213] on button "Next" at bounding box center [252, 214] width 36 height 15
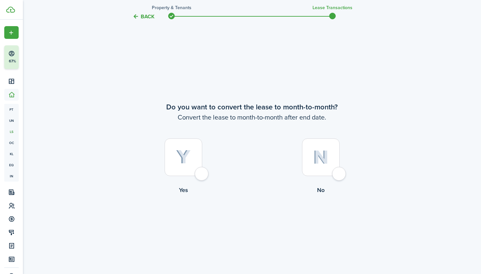
scroll to position [1054, 0]
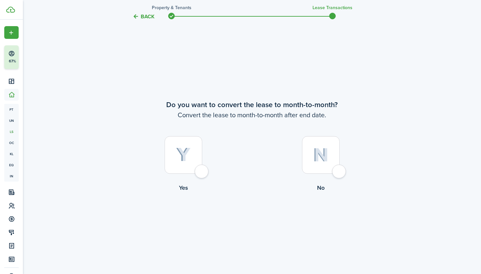
click at [339, 173] on div at bounding box center [321, 155] width 38 height 38
radio input "true"
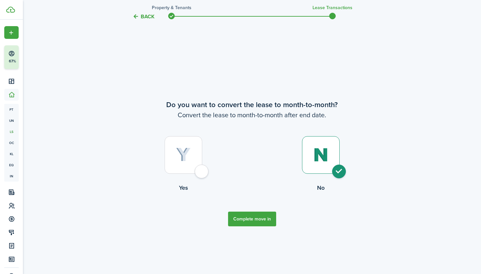
click at [241, 220] on button "Complete move in" at bounding box center [252, 219] width 48 height 15
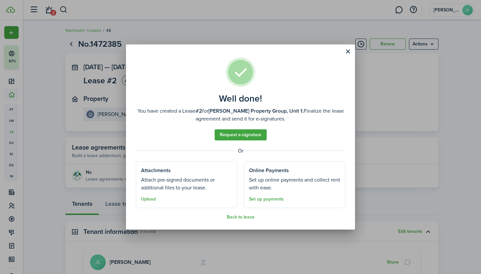
click at [344, 51] on button "Close modal" at bounding box center [347, 51] width 11 height 11
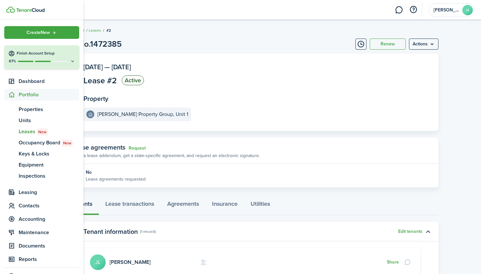
click at [24, 133] on span "Leases New" at bounding box center [49, 132] width 60 height 8
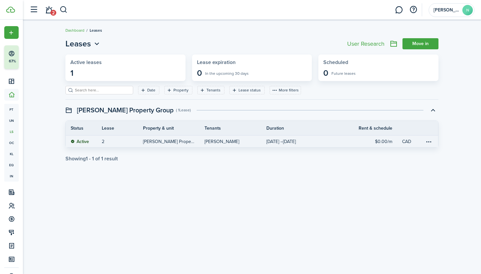
click at [106, 142] on link "2" at bounding box center [122, 142] width 41 height 12
click at [429, 141] on table-menu-btn-icon at bounding box center [429, 142] width 8 height 8
click at [390, 168] on button "Edit" at bounding box center [403, 165] width 57 height 11
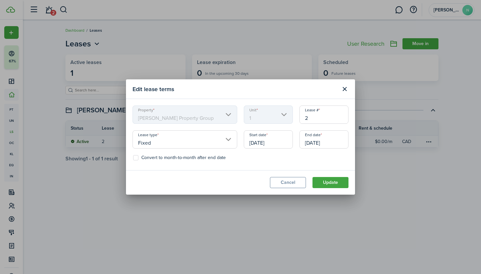
click at [313, 117] on input "2" at bounding box center [323, 115] width 49 height 18
type input "1"
click at [323, 185] on button "Update" at bounding box center [330, 182] width 36 height 11
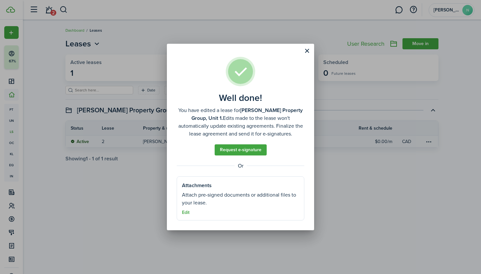
click at [186, 211] on button "Edit" at bounding box center [186, 212] width 8 height 5
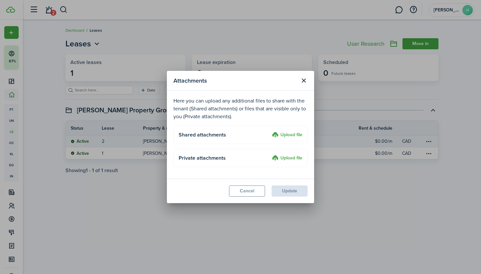
click at [283, 137] on label "Upload file" at bounding box center [287, 135] width 30 height 8
click at [269, 131] on input "Upload file" at bounding box center [269, 131] width 0 height 0
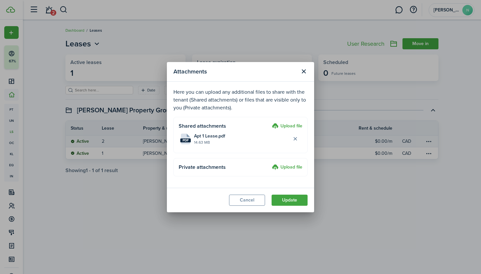
click at [288, 205] on button "Update" at bounding box center [289, 200] width 36 height 11
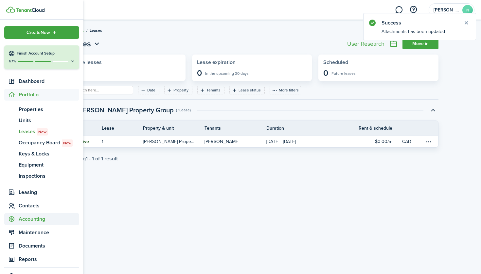
click at [32, 219] on span "Accounting" at bounding box center [49, 219] width 60 height 8
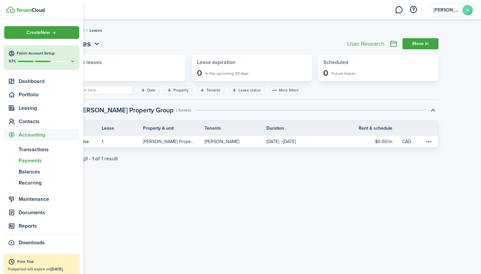
click at [37, 161] on span "Payments" at bounding box center [49, 161] width 60 height 8
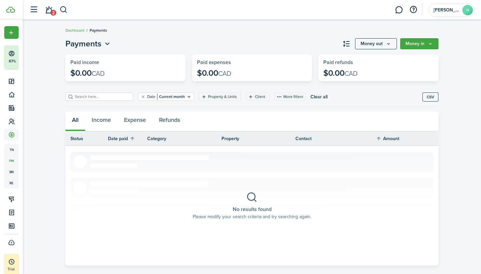
click at [417, 45] on button "Money in" at bounding box center [419, 43] width 38 height 11
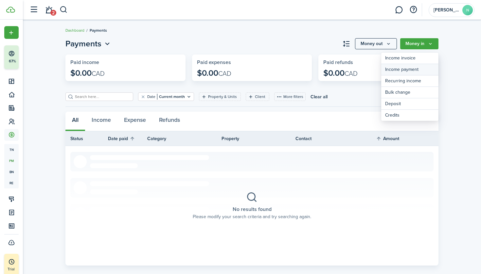
click at [399, 67] on link "Income payment" at bounding box center [409, 69] width 57 height 11
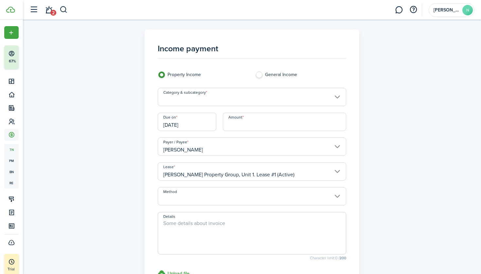
click at [308, 96] on input "Category & subcategory" at bounding box center [252, 97] width 189 height 18
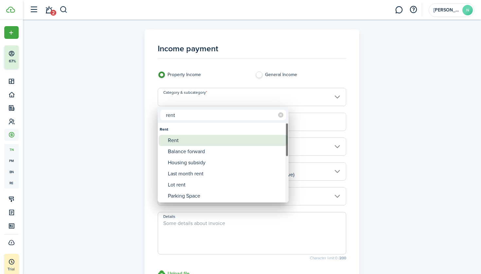
type input "rent"
click at [191, 139] on div "Rent" at bounding box center [226, 140] width 116 height 11
type input "Rent"
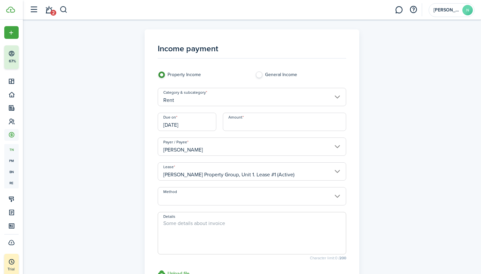
click at [248, 124] on input "Amount" at bounding box center [285, 122] width 124 height 18
click at [220, 197] on input "Method" at bounding box center [252, 196] width 189 height 18
type input "$922.00"
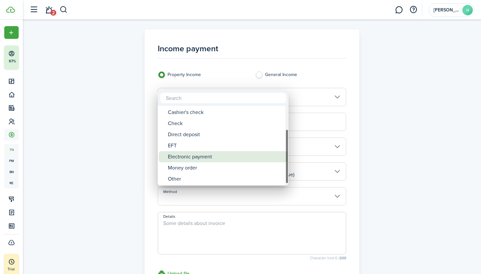
click at [210, 160] on div "Electronic payment" at bounding box center [226, 156] width 116 height 11
type input "Electronic payment"
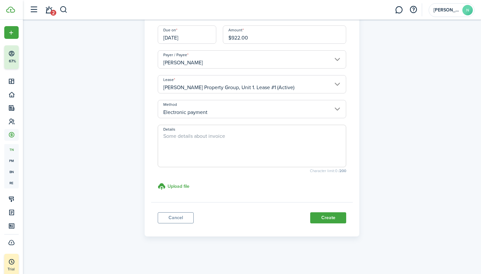
scroll to position [87, 0]
click at [335, 221] on button "Create" at bounding box center [328, 218] width 36 height 11
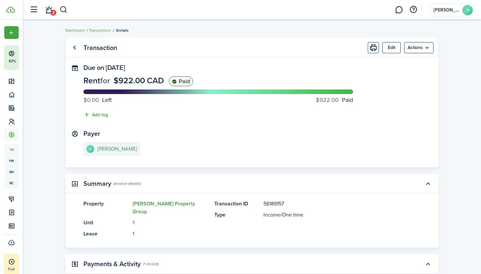
click at [418, 49] on menu-btn "Actions" at bounding box center [418, 47] width 29 height 11
click at [419, 47] on menu-btn "Actions" at bounding box center [418, 47] width 29 height 11
click at [372, 48] on button "Print" at bounding box center [373, 47] width 11 height 11
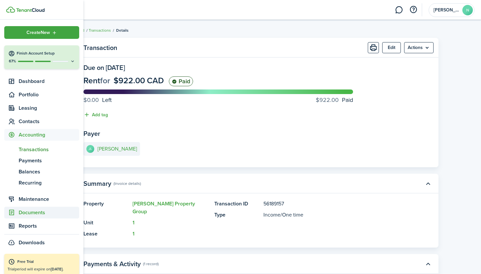
click at [19, 211] on span "Documents" at bounding box center [49, 213] width 60 height 8
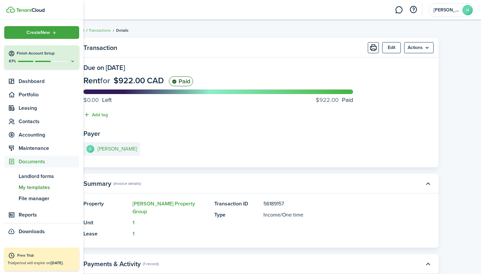
click at [39, 185] on span "My templates" at bounding box center [49, 188] width 60 height 8
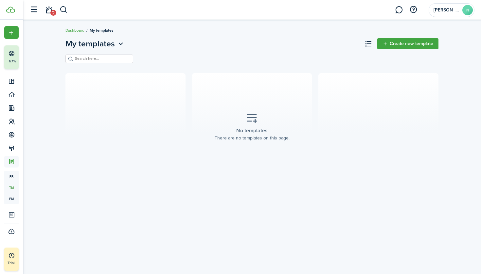
click at [255, 123] on icon at bounding box center [252, 118] width 12 height 11
click at [401, 42] on link "Create new template" at bounding box center [407, 43] width 61 height 11
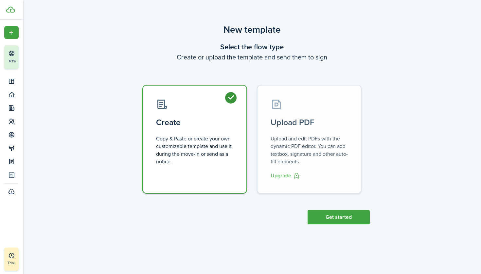
click at [338, 218] on button "Get started" at bounding box center [338, 217] width 62 height 14
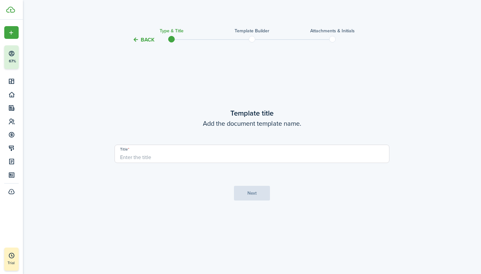
click at [220, 156] on input "Title" at bounding box center [251, 154] width 275 height 18
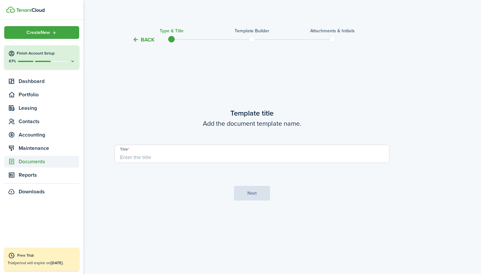
click at [19, 163] on span "Documents" at bounding box center [49, 162] width 60 height 8
click at [39, 178] on span "Landlord forms" at bounding box center [49, 177] width 60 height 8
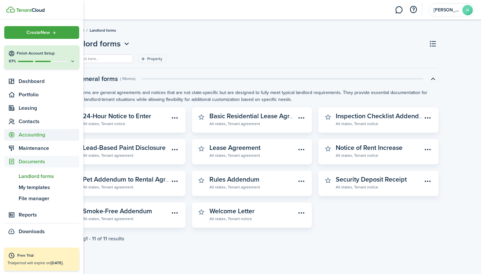
click at [27, 135] on span "Accounting" at bounding box center [49, 135] width 60 height 8
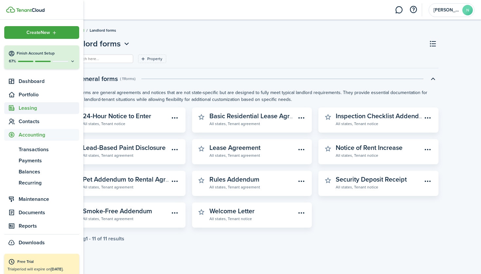
click at [39, 107] on span "Leasing" at bounding box center [49, 108] width 60 height 8
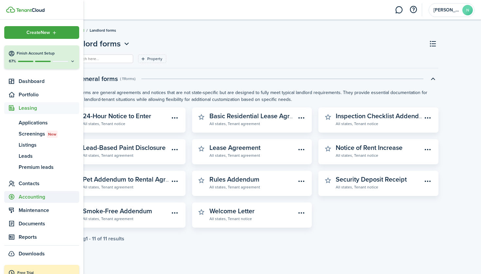
click at [32, 201] on span "Accounting" at bounding box center [49, 197] width 60 height 8
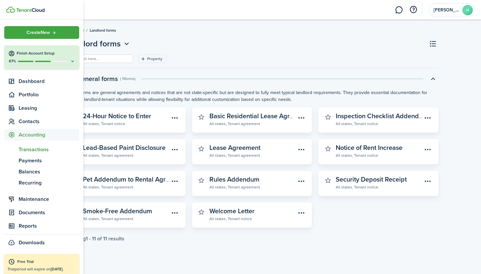
click at [45, 151] on span "Transactions" at bounding box center [49, 150] width 60 height 8
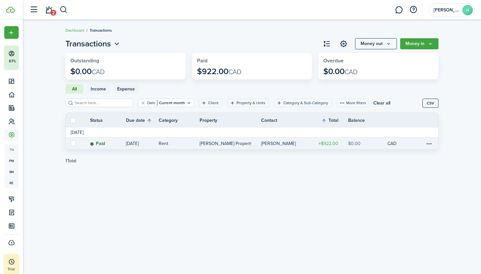
click at [322, 139] on link "$922.00" at bounding box center [328, 144] width 39 height 12
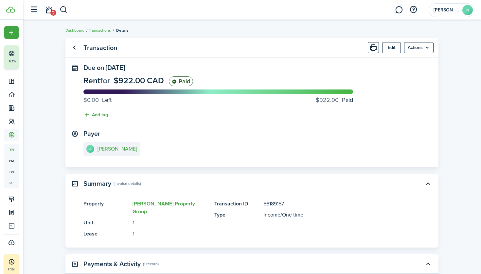
click at [244, 71] on panel-main-section "Due on [DATE] Rent for $922.00 CAD Paid $0.00 Left $922.00 Paid Add tag" at bounding box center [251, 93] width 337 height 58
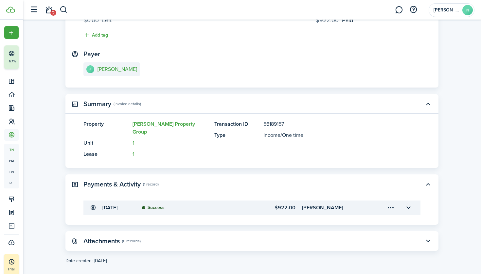
scroll to position [60, 0]
